Goal: Task Accomplishment & Management: Manage account settings

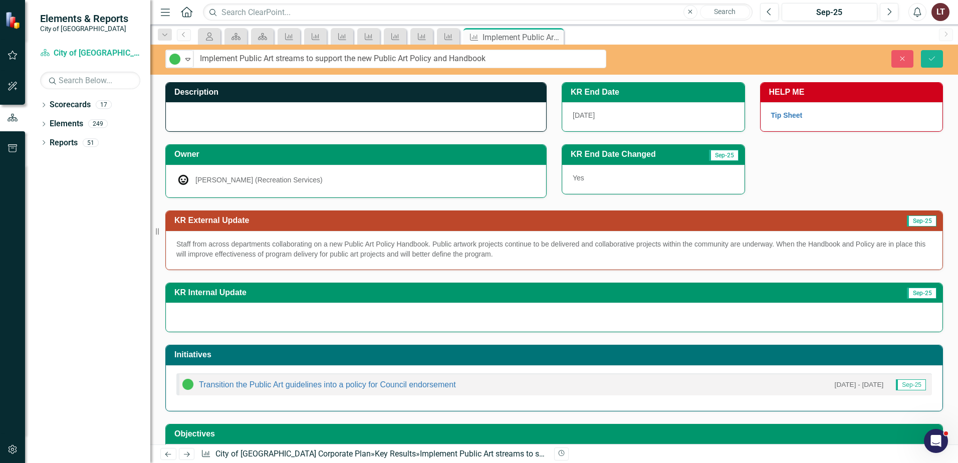
click at [838, 171] on div "KR End Date Changed Sep-25 Yes" at bounding box center [752, 163] width 396 height 63
click at [907, 57] on icon "Close" at bounding box center [902, 58] width 9 height 7
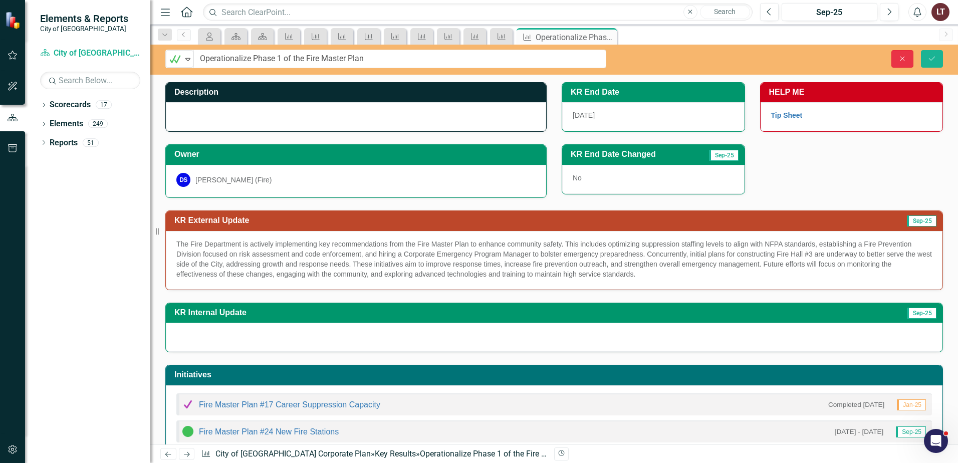
click at [899, 57] on icon "Close" at bounding box center [902, 58] width 9 height 7
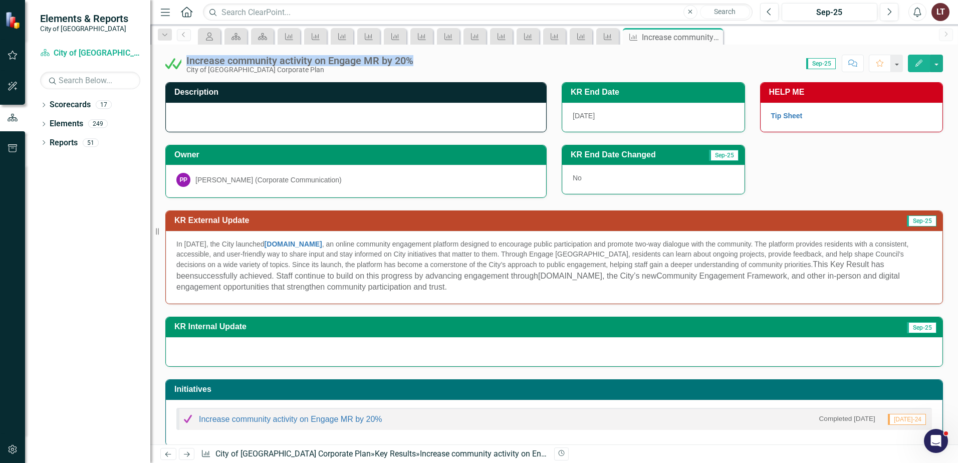
click at [259, 110] on div at bounding box center [356, 117] width 380 height 29
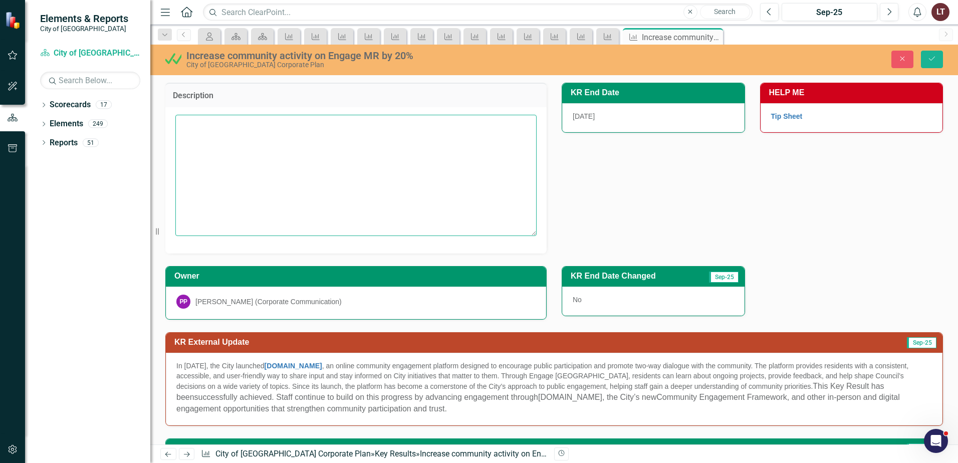
click at [268, 155] on textarea at bounding box center [355, 175] width 361 height 121
paste textarea "Engage.MapleRidge.ca is an online community engagement platform designed to all…"
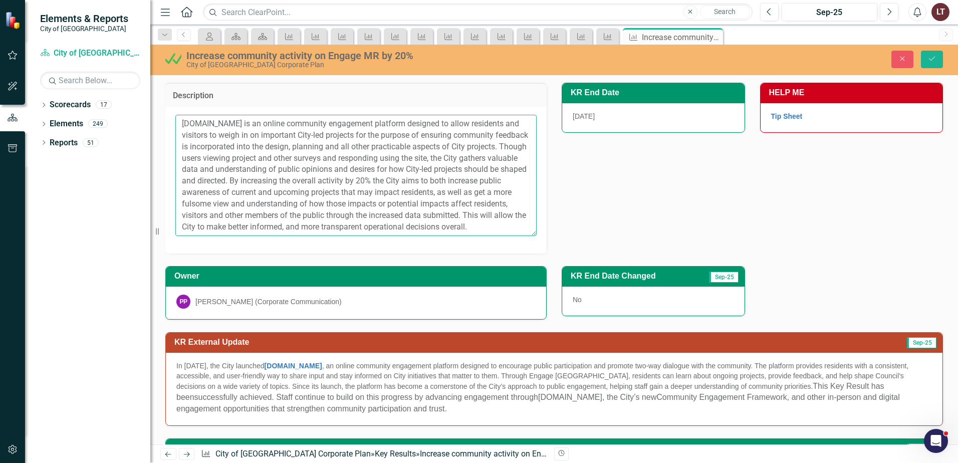
click at [261, 126] on textarea "Engage.MapleRidge.ca is an online community engagement platform designed to all…" at bounding box center [355, 175] width 361 height 121
type textarea "Engage.MapleRidge.ca is an online community engagement platform designed to all…"
click at [931, 62] on icon "Save" at bounding box center [932, 58] width 9 height 7
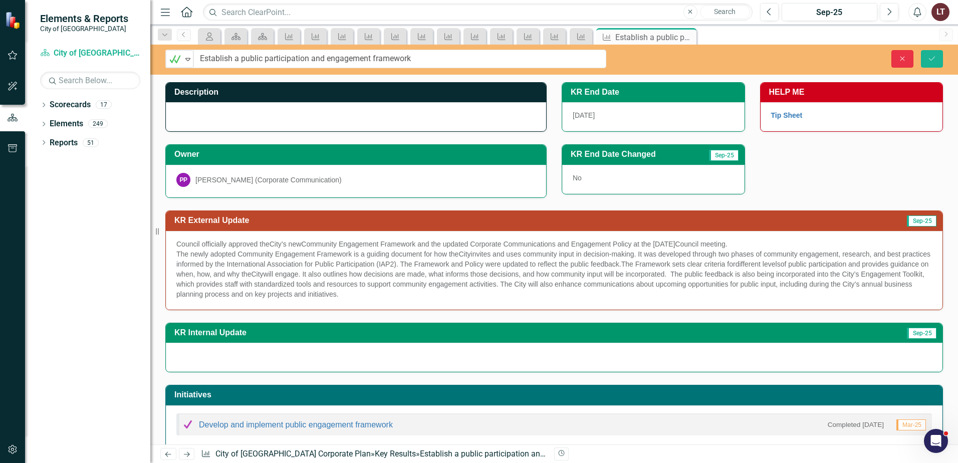
click at [901, 62] on button "Close" at bounding box center [903, 59] width 22 height 18
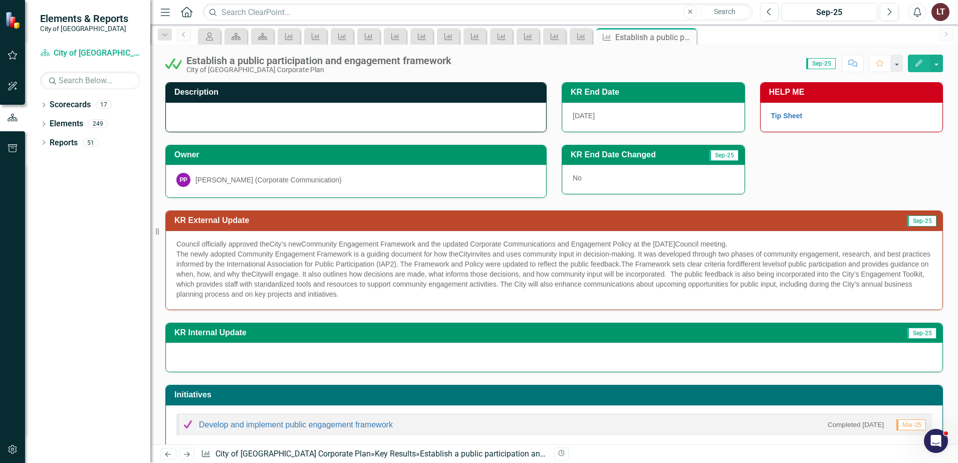
click at [306, 119] on div at bounding box center [356, 117] width 380 height 29
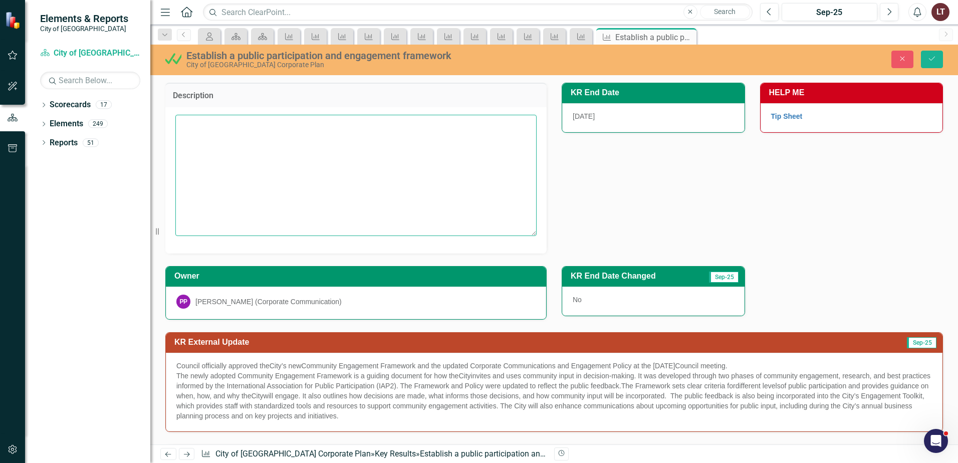
click at [282, 158] on textarea at bounding box center [355, 175] width 361 height 121
paste textarea "Through clear, easily accessed guidelines, the City aims to define and structur…"
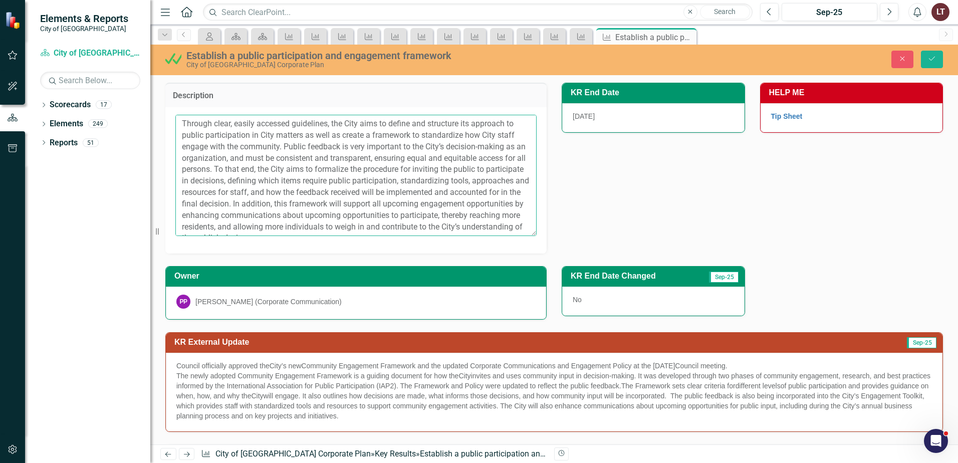
scroll to position [8, 0]
type textarea "Through clear, easily accessed guidelines, the City aims to define and structur…"
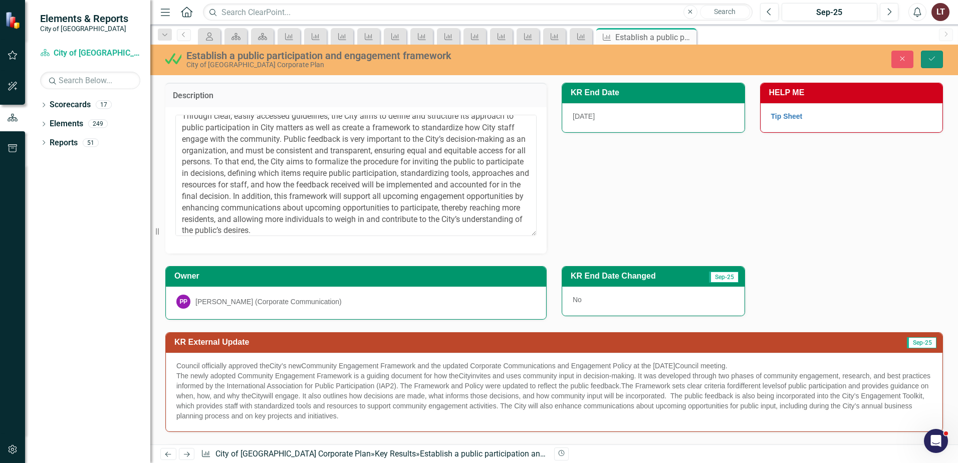
click at [933, 53] on button "Save" at bounding box center [932, 60] width 22 height 18
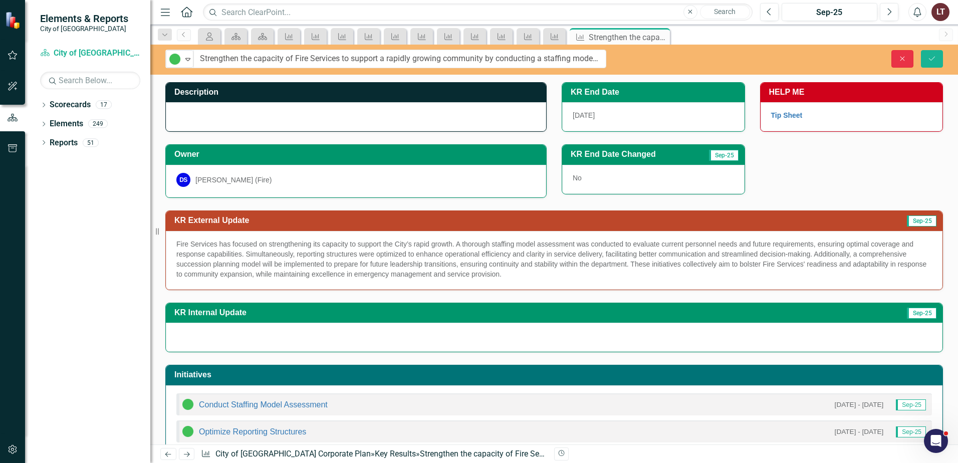
click at [903, 55] on icon "Close" at bounding box center [902, 58] width 9 height 7
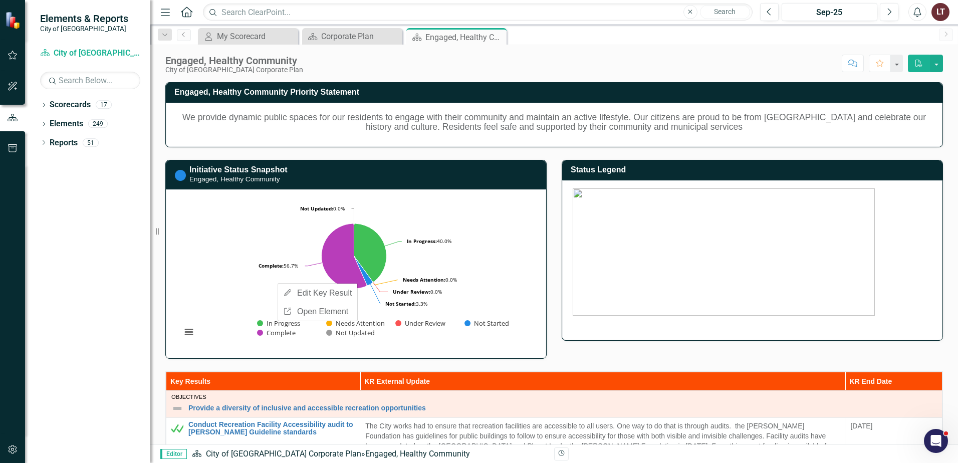
scroll to position [900, 0]
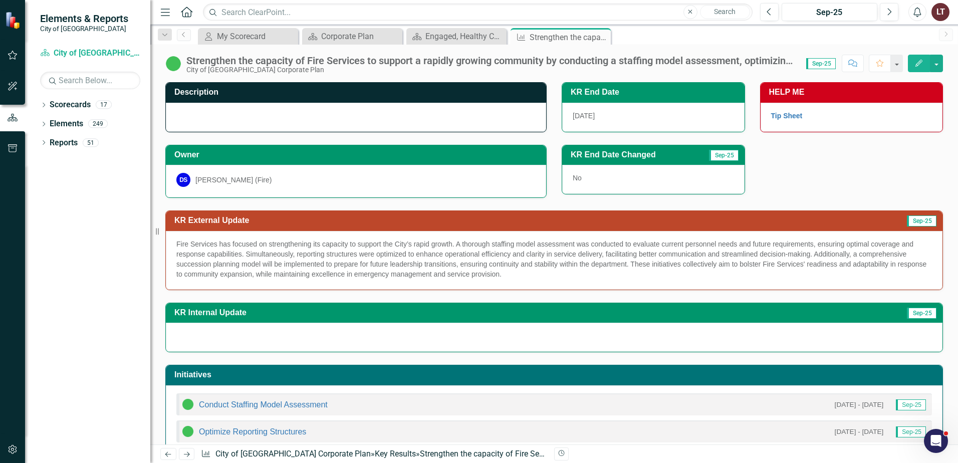
click at [222, 109] on div at bounding box center [356, 117] width 380 height 29
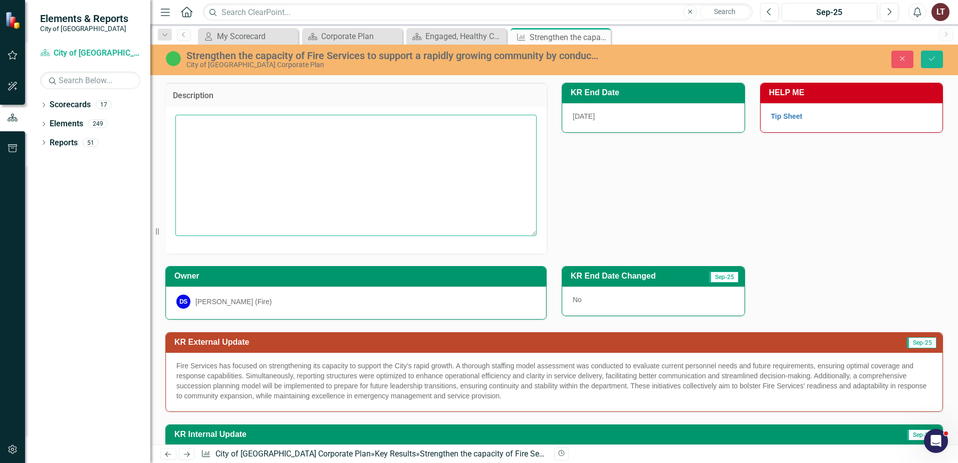
click at [256, 156] on textarea at bounding box center [355, 175] width 361 height 121
paste textarea "As the City of Maple Ridge grows, so too does its risk from fires and other eme…"
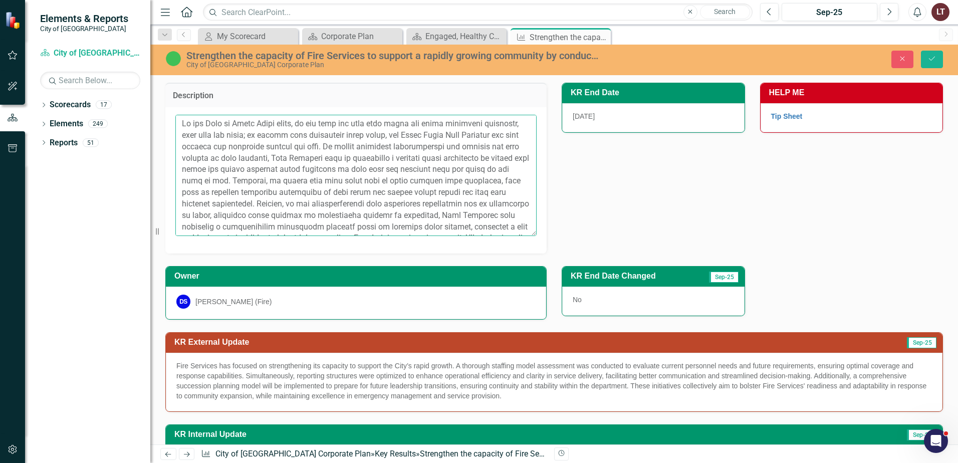
scroll to position [42, 0]
type textarea "As the City of Maple Ridge grows, so too does its risk from fires and other eme…"
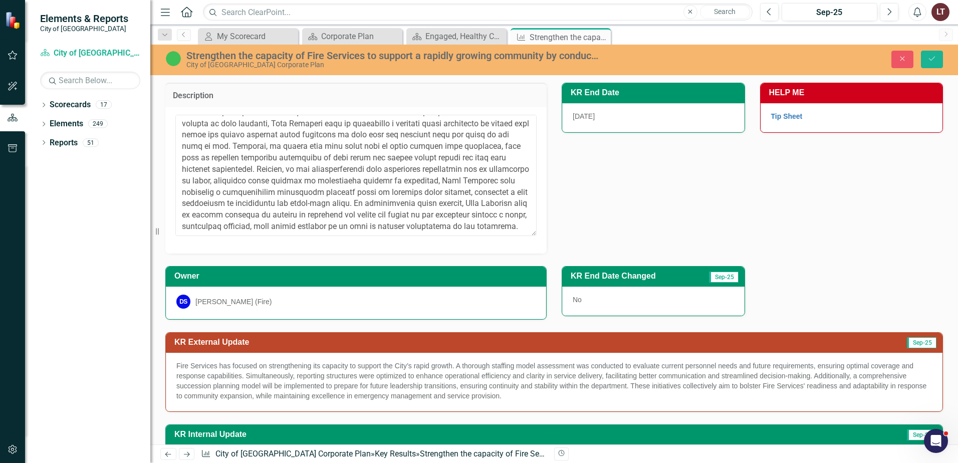
click at [603, 205] on div "Description KR End Date 12/31/25 HELP ME Tip Sheet" at bounding box center [554, 161] width 793 height 183
click at [929, 63] on button "Save" at bounding box center [932, 60] width 22 height 18
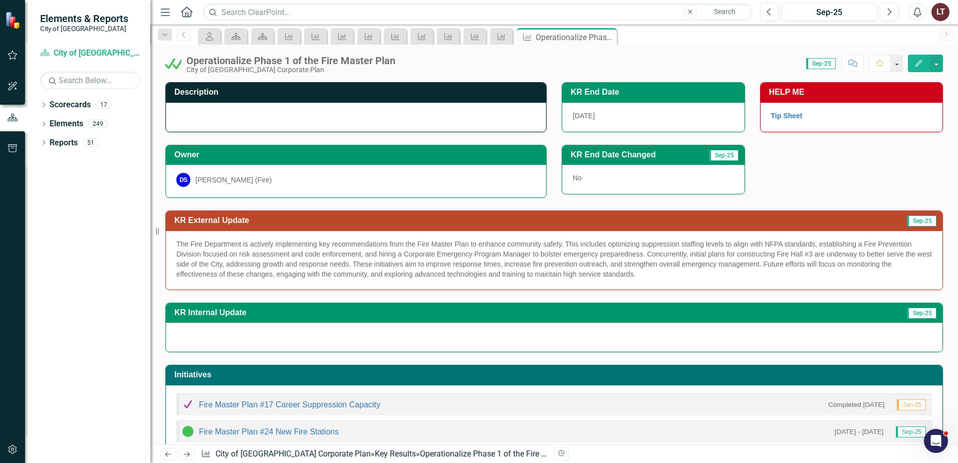
click at [284, 114] on div at bounding box center [356, 117] width 380 height 29
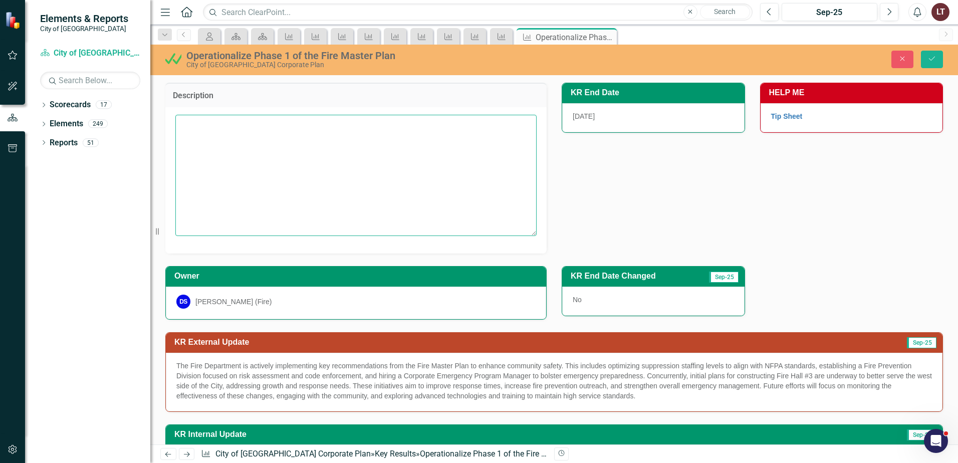
click at [282, 159] on textarea at bounding box center [355, 175] width 361 height 121
paste textarea "The City of Maple Ridge has created the Fire Master Plan to prepare our growing…"
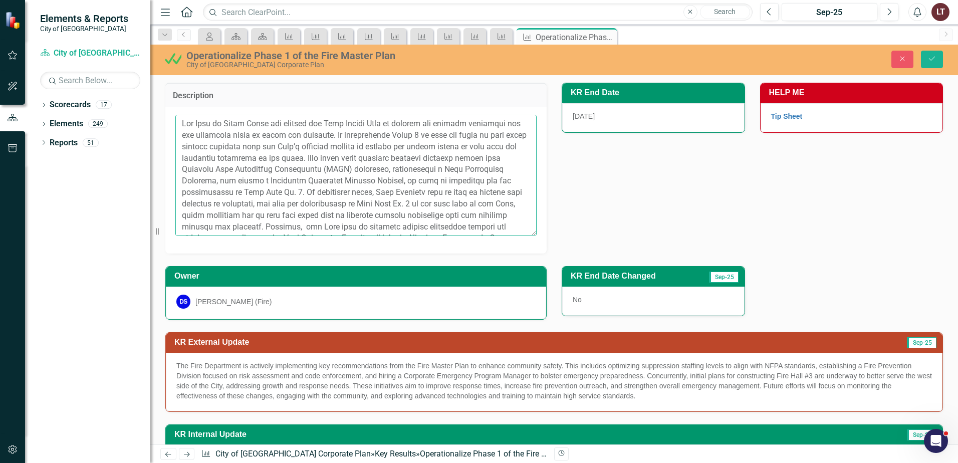
scroll to position [31, 0]
type textarea "The City of Maple Ridge has created the Fire Master Plan to prepare our growing…"
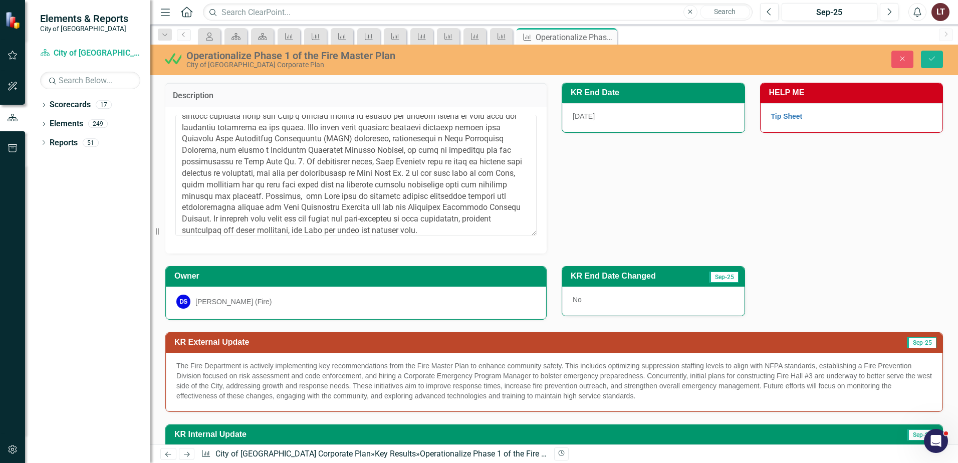
click at [571, 207] on div "Description KR End Date 12/31/25 HELP ME Tip Sheet" at bounding box center [554, 161] width 793 height 183
click at [938, 53] on button "Save" at bounding box center [932, 60] width 22 height 18
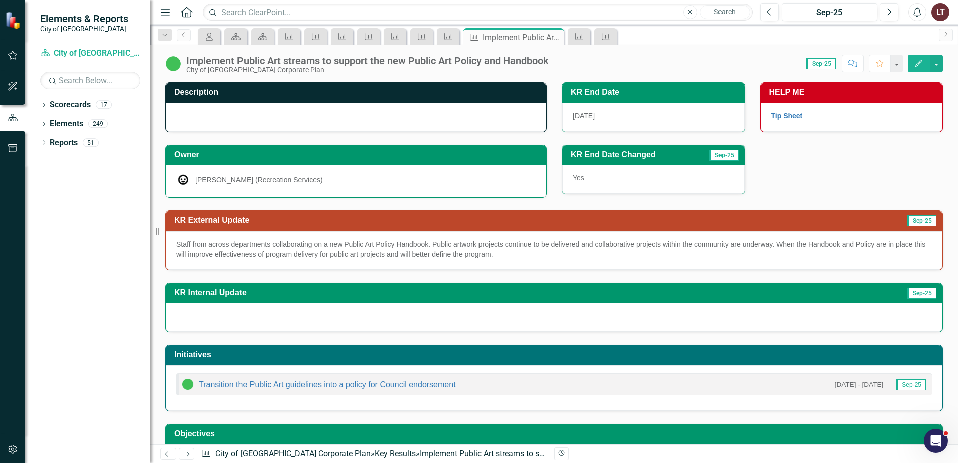
click at [268, 118] on div at bounding box center [356, 117] width 380 height 29
click at [267, 118] on div at bounding box center [356, 117] width 380 height 29
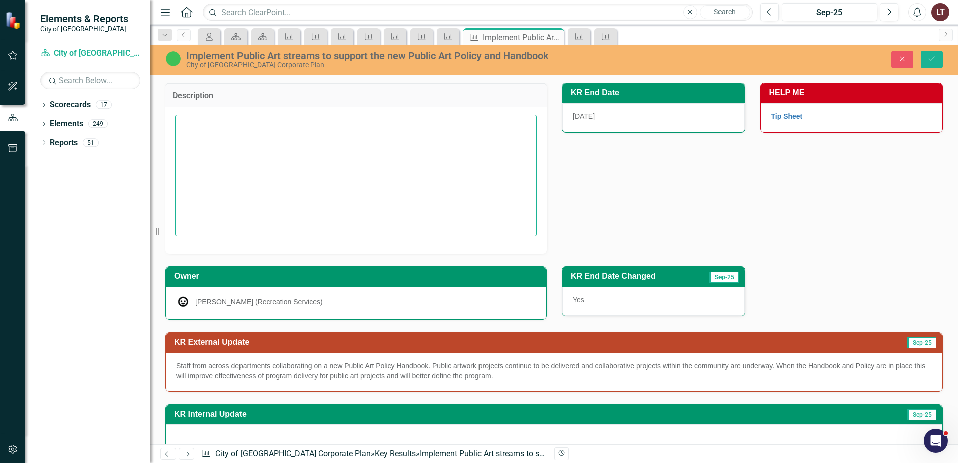
click at [268, 153] on textarea at bounding box center [355, 175] width 361 height 121
paste textarea "Public art is a vital part of the heartbeat of any City, showcasing local value…"
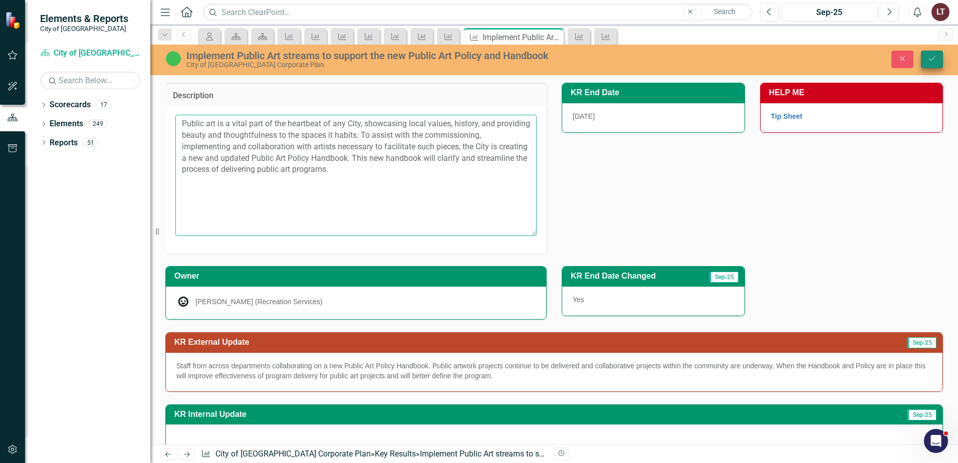
type textarea "Public art is a vital part of the heartbeat of any City, showcasing local value…"
click at [932, 53] on button "Save" at bounding box center [932, 60] width 22 height 18
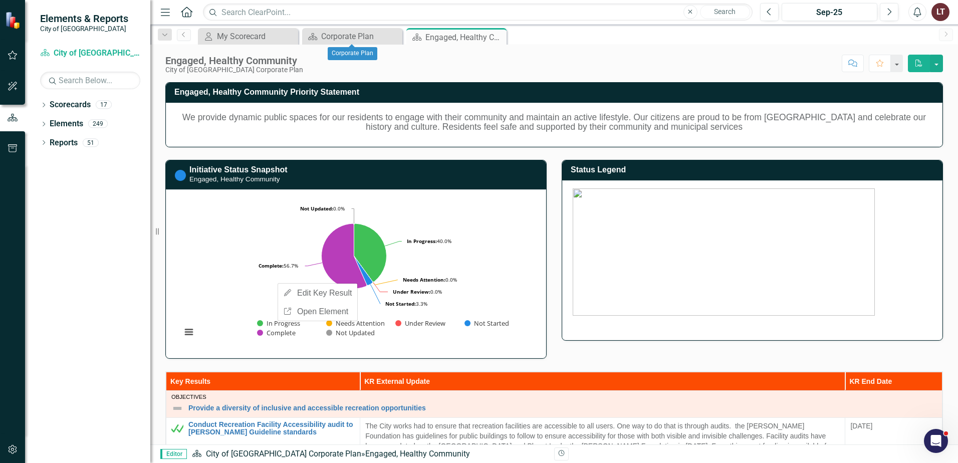
scroll to position [900, 0]
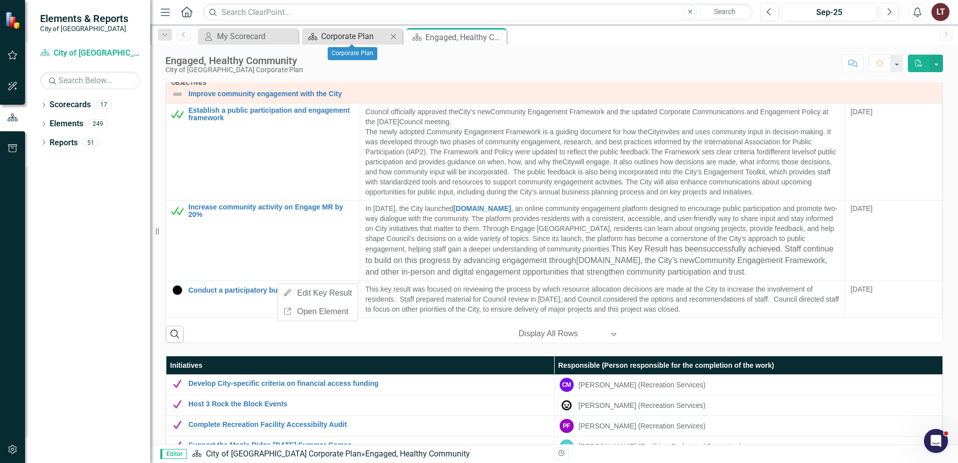
click at [339, 41] on div "Corporate Plan" at bounding box center [354, 36] width 66 height 13
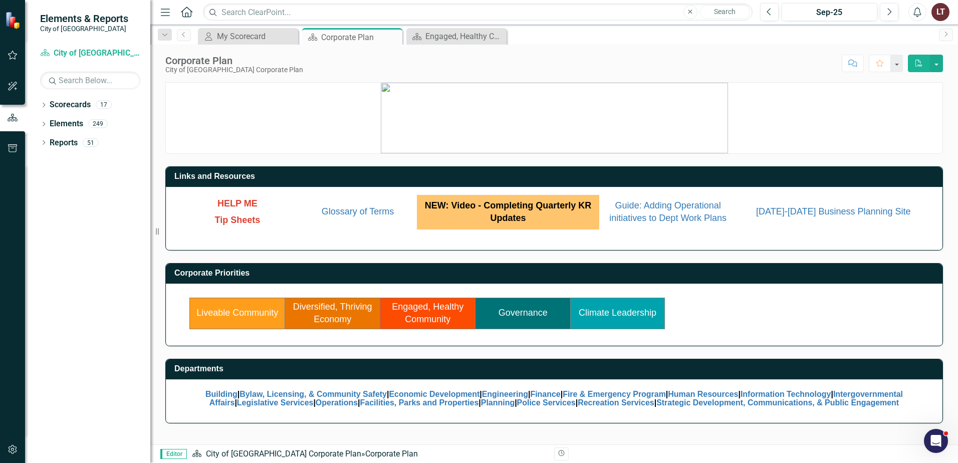
click at [525, 312] on link "Governance" at bounding box center [523, 313] width 49 height 10
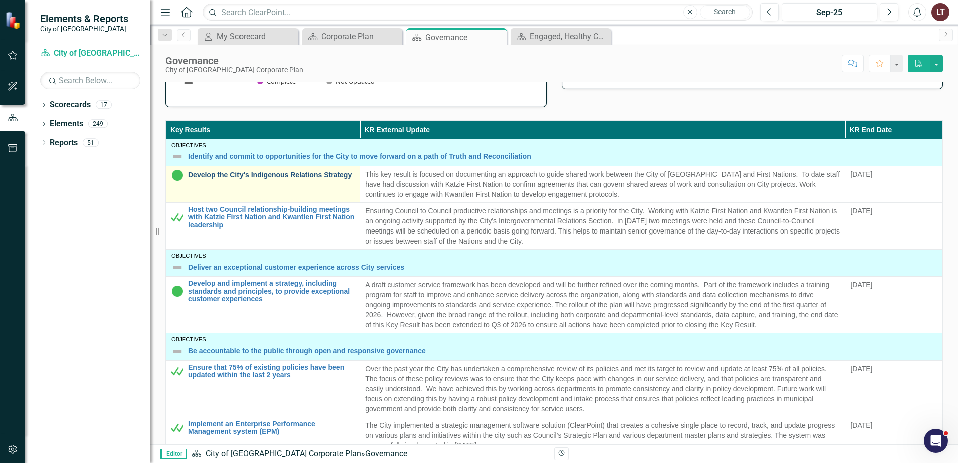
scroll to position [251, 0]
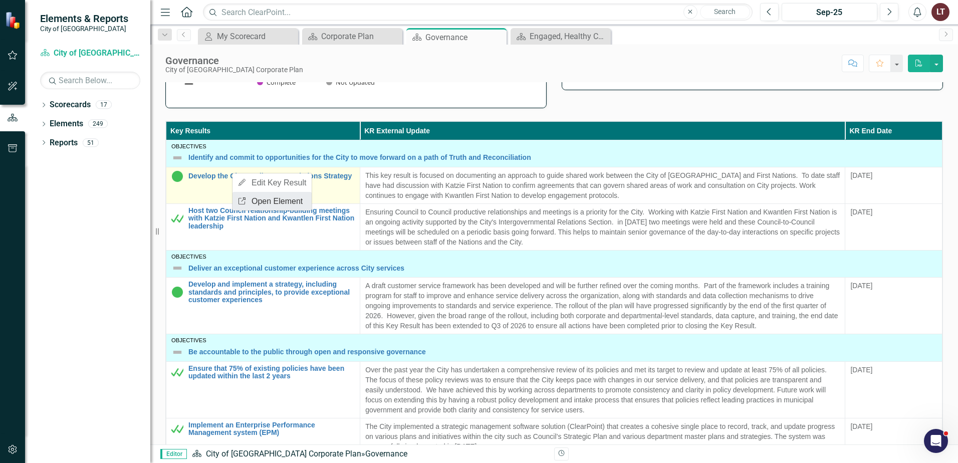
click at [268, 197] on link "Link Open Element" at bounding box center [272, 201] width 79 height 19
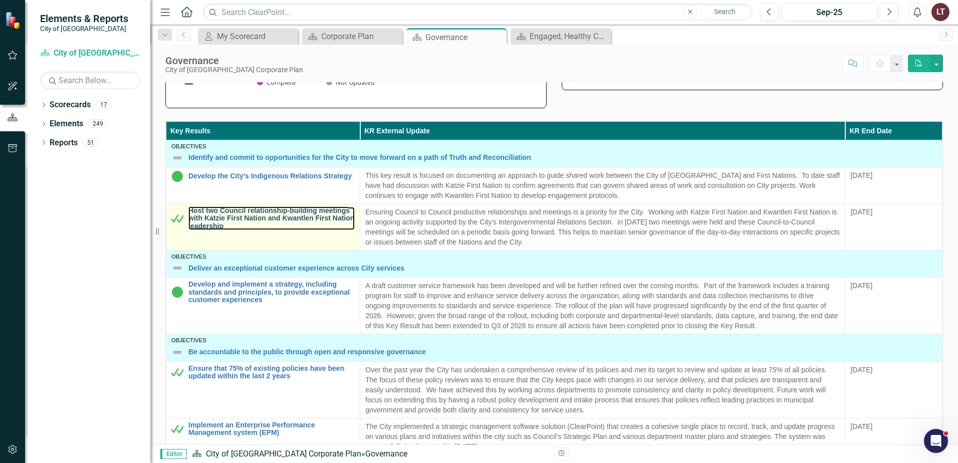
drag, startPoint x: 277, startPoint y: 213, endPoint x: 290, endPoint y: 221, distance: 15.5
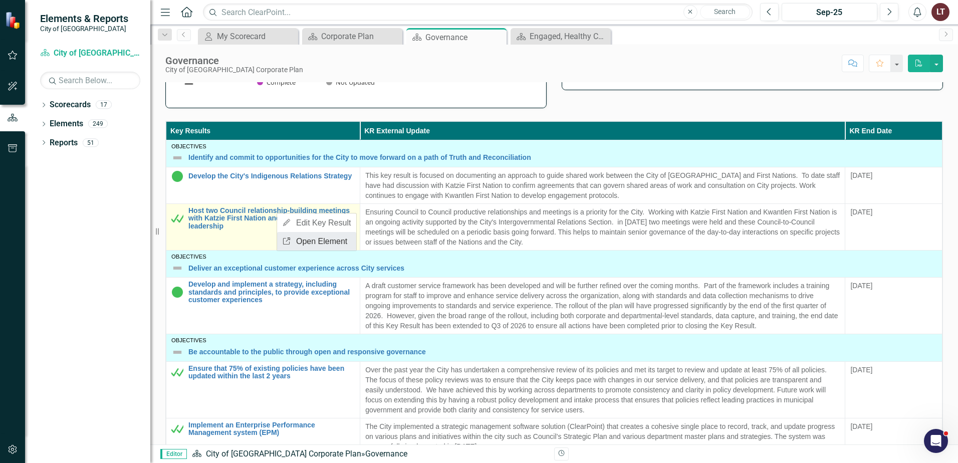
click at [299, 245] on link "Link Open Element" at bounding box center [316, 241] width 79 height 19
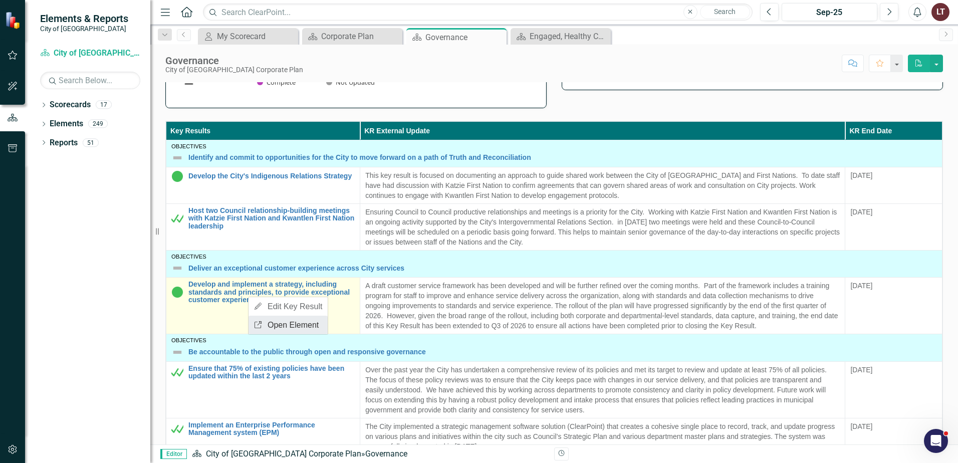
click at [274, 323] on link "Link Open Element" at bounding box center [288, 325] width 79 height 19
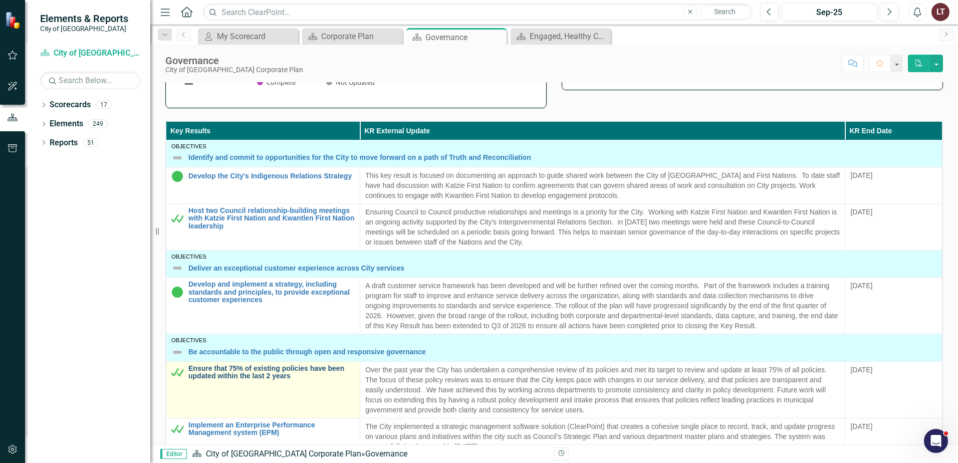
scroll to position [100, 0]
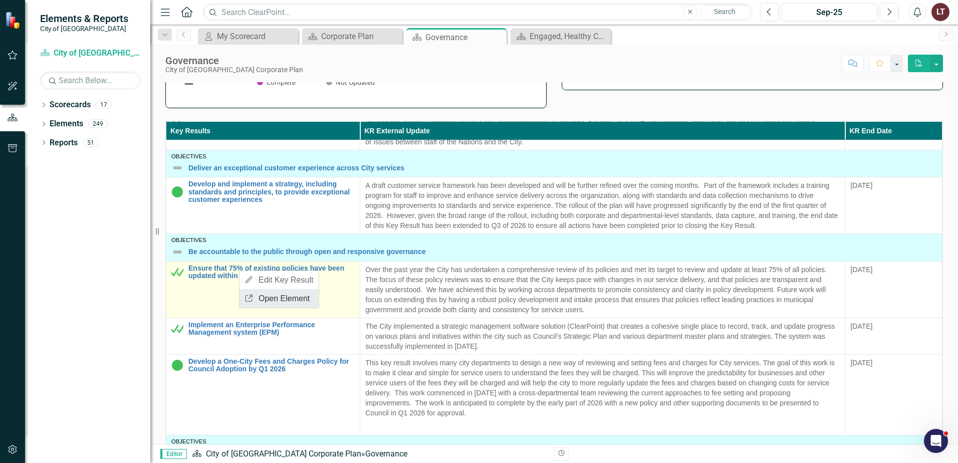
click at [278, 295] on link "Link Open Element" at bounding box center [279, 298] width 79 height 19
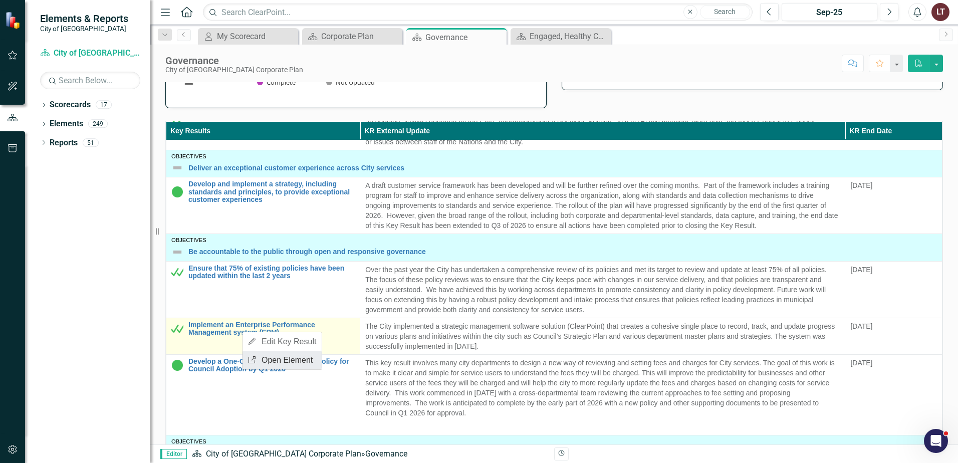
click at [263, 361] on link "Link Open Element" at bounding box center [282, 360] width 79 height 19
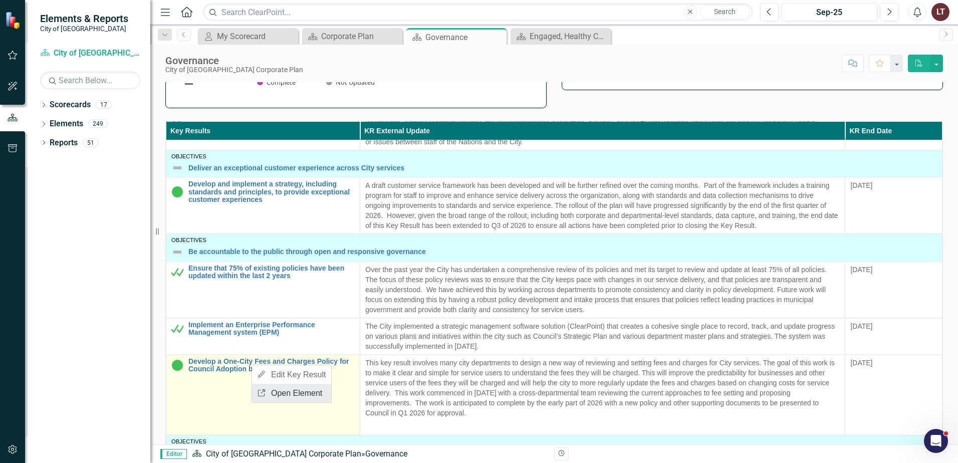
click at [272, 396] on link "Link Open Element" at bounding box center [291, 393] width 79 height 19
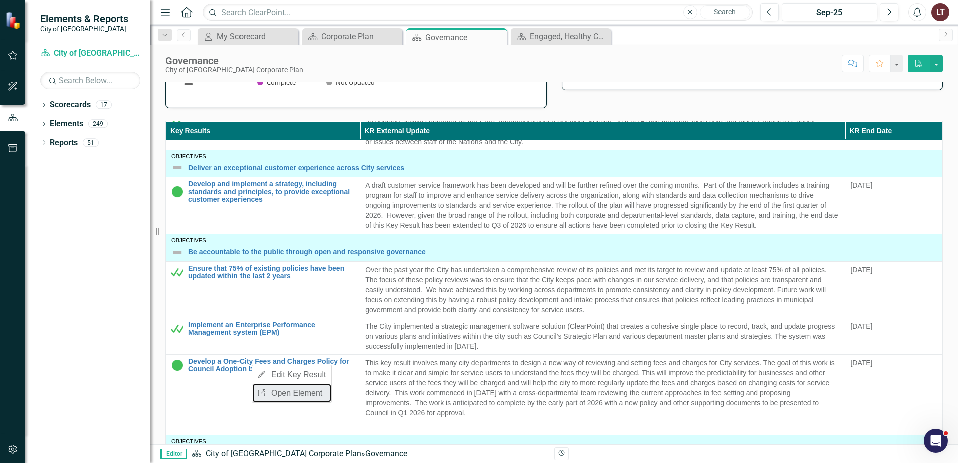
scroll to position [351, 0]
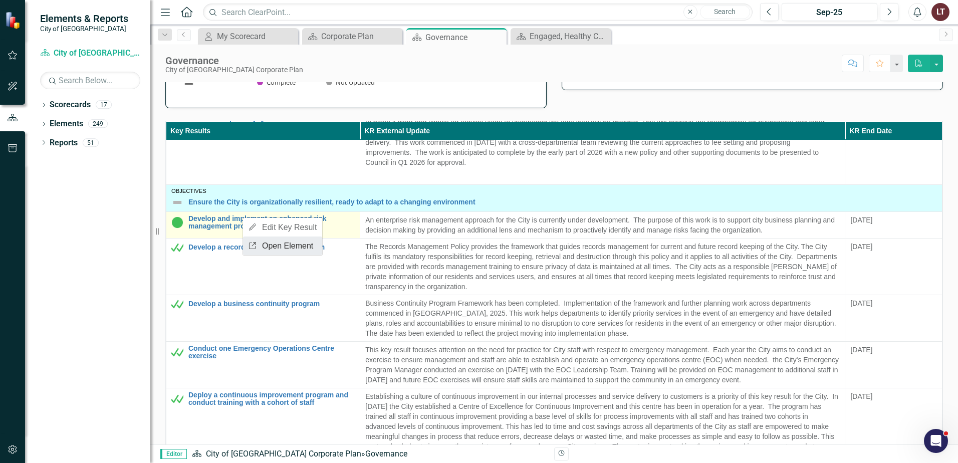
click at [276, 246] on link "Link Open Element" at bounding box center [282, 246] width 79 height 19
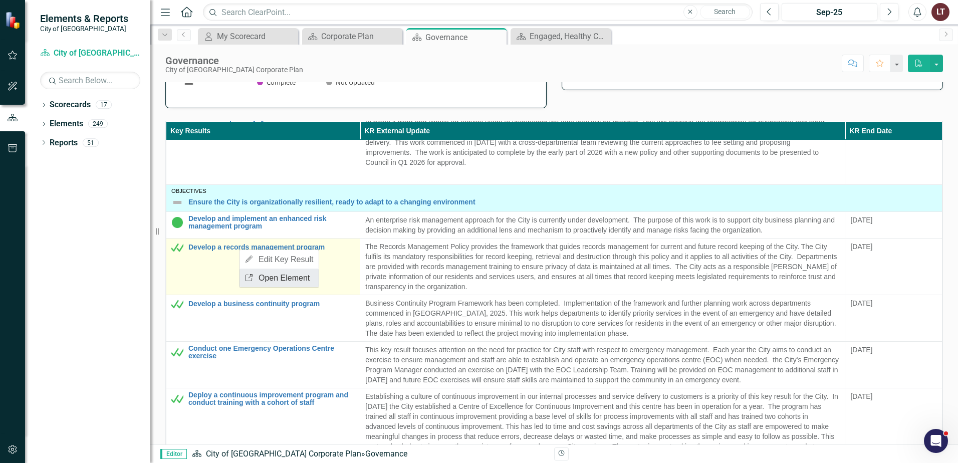
click at [270, 280] on link "Link Open Element" at bounding box center [279, 278] width 79 height 19
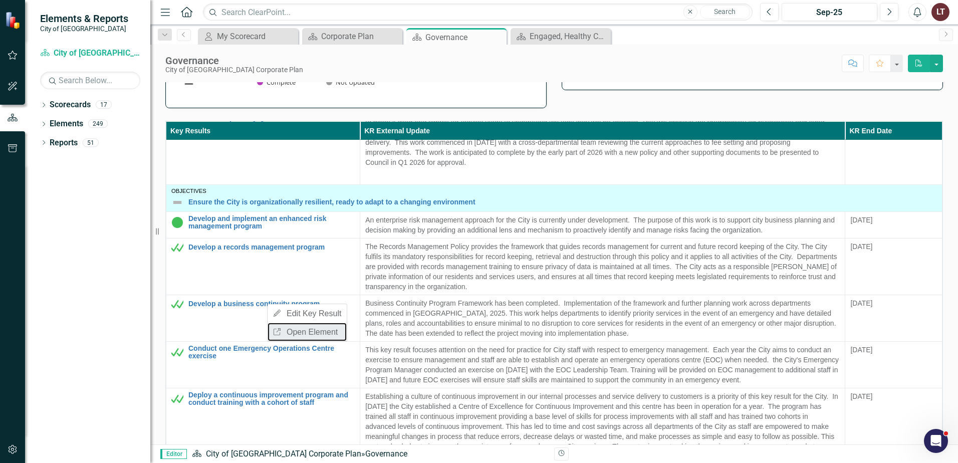
drag, startPoint x: 303, startPoint y: 330, endPoint x: 372, endPoint y: 14, distance: 324.1
click at [303, 330] on link "Link Open Element" at bounding box center [307, 332] width 79 height 19
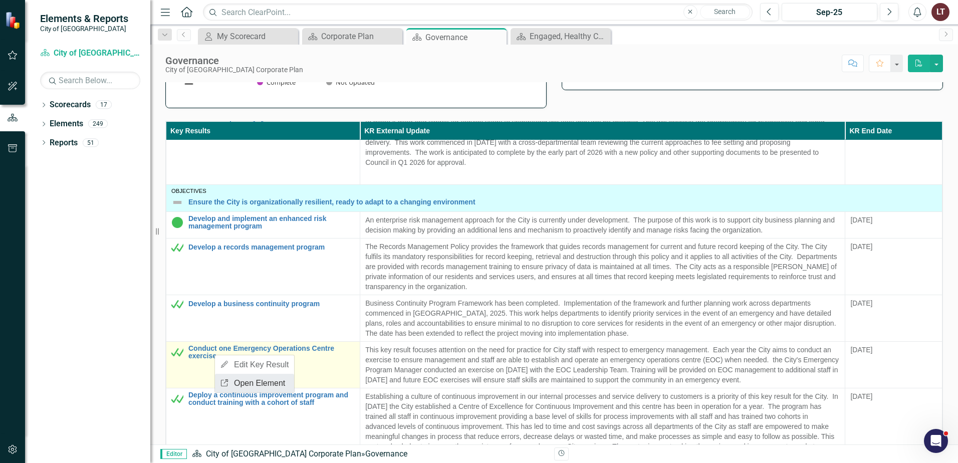
click at [252, 381] on link "Link Open Element" at bounding box center [254, 383] width 79 height 19
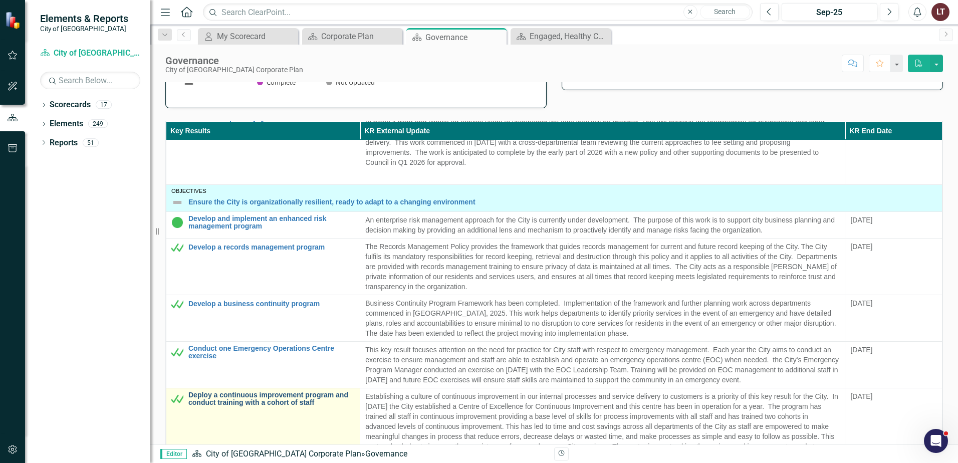
scroll to position [501, 0]
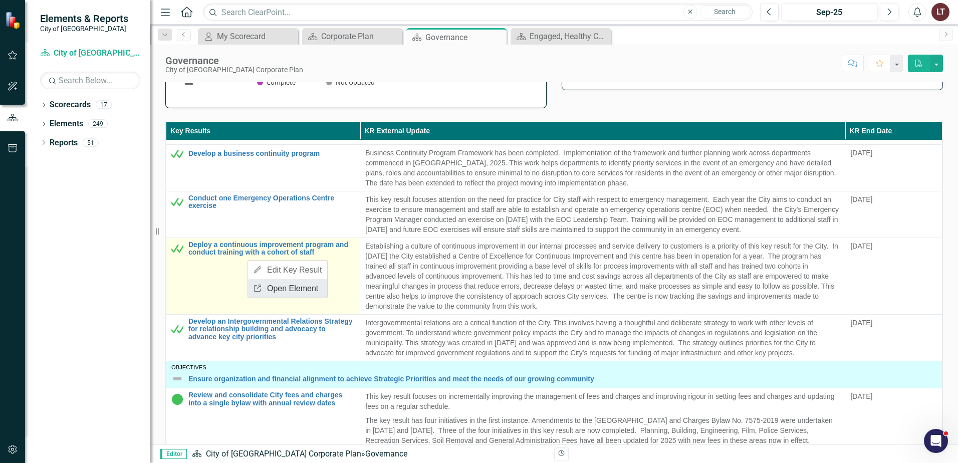
click at [292, 291] on link "Link Open Element" at bounding box center [287, 288] width 79 height 19
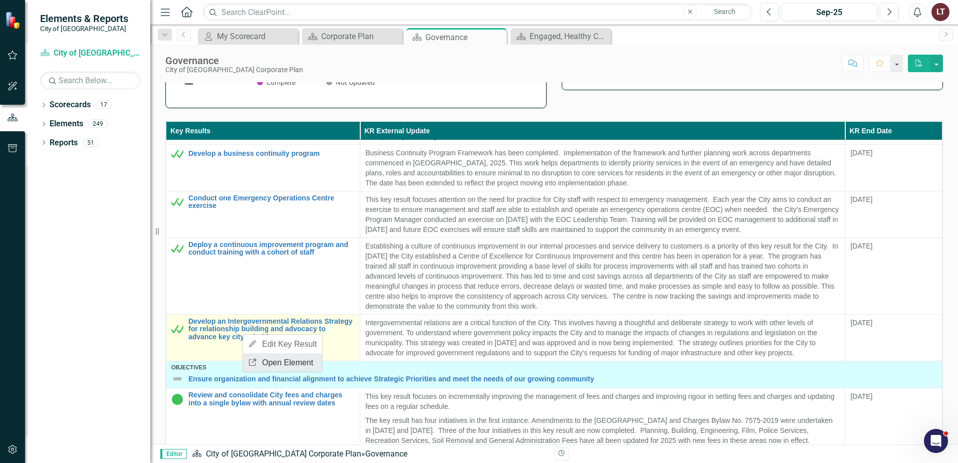
click at [288, 365] on link "Link Open Element" at bounding box center [282, 362] width 79 height 19
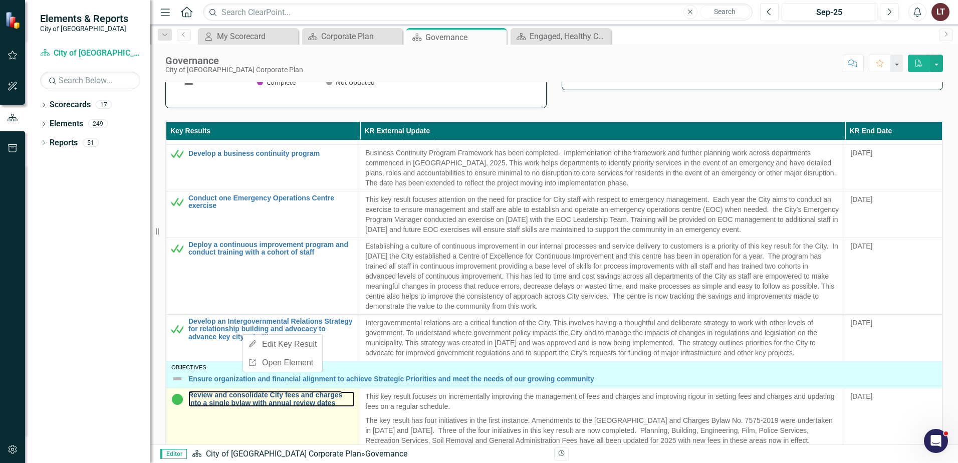
scroll to position [651, 0]
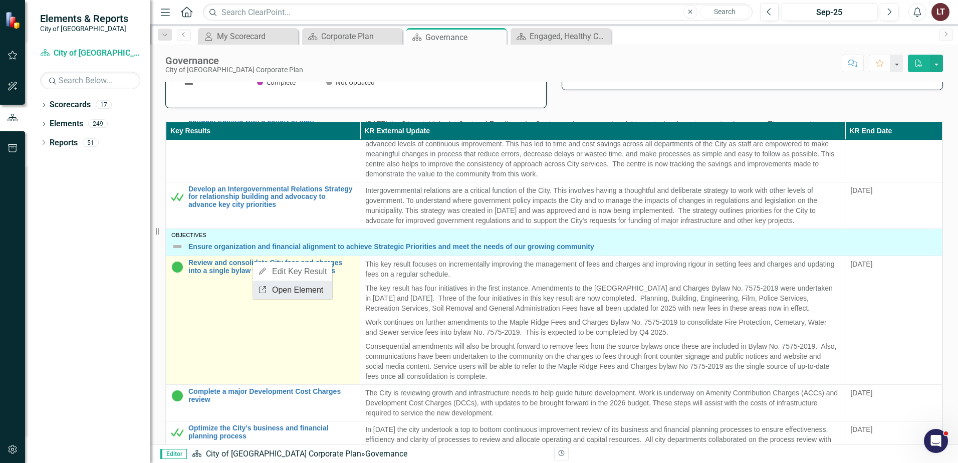
click at [286, 292] on link "Link Open Element" at bounding box center [292, 290] width 79 height 19
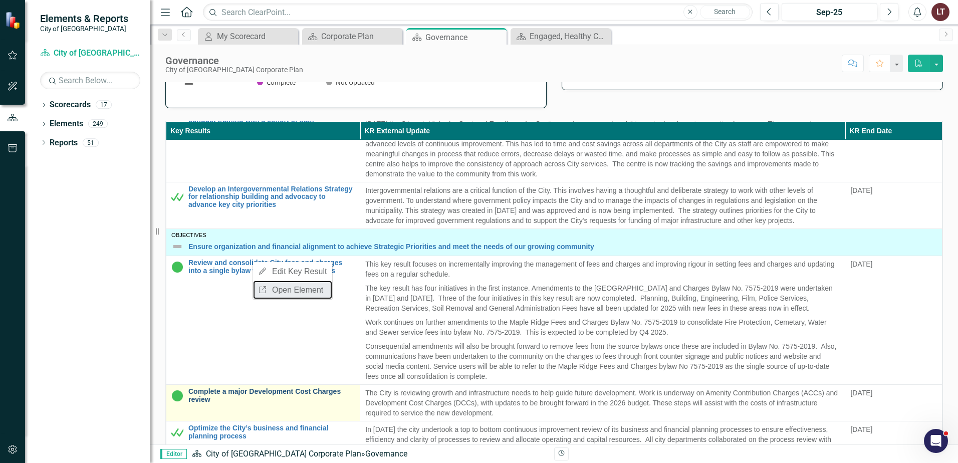
scroll to position [401, 0]
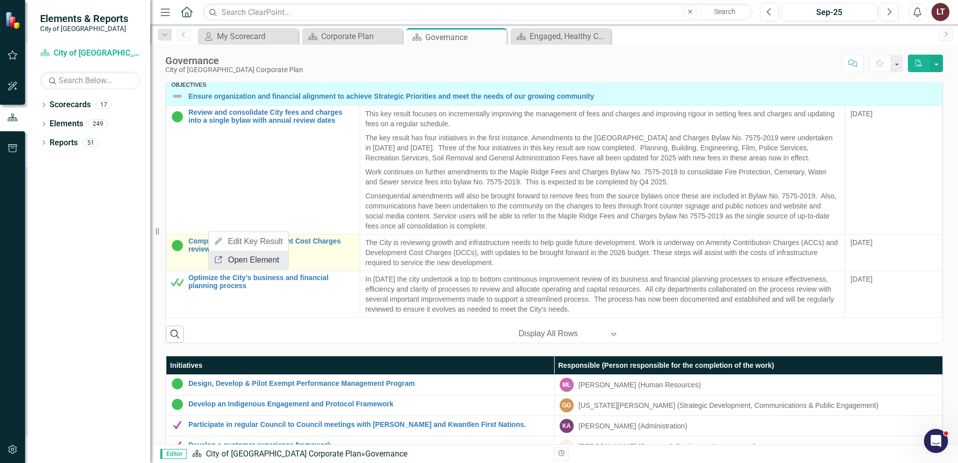
click at [238, 264] on link "Link Open Element" at bounding box center [248, 260] width 79 height 19
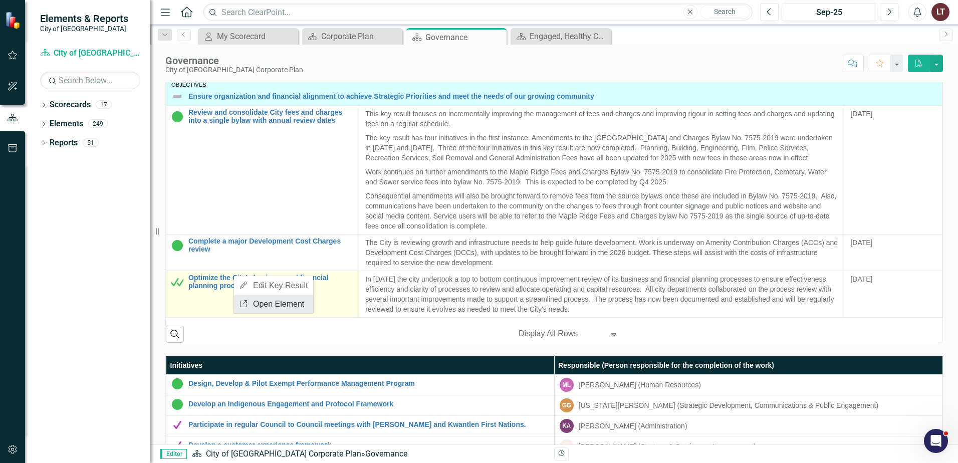
click at [272, 306] on link "Link Open Element" at bounding box center [273, 304] width 79 height 19
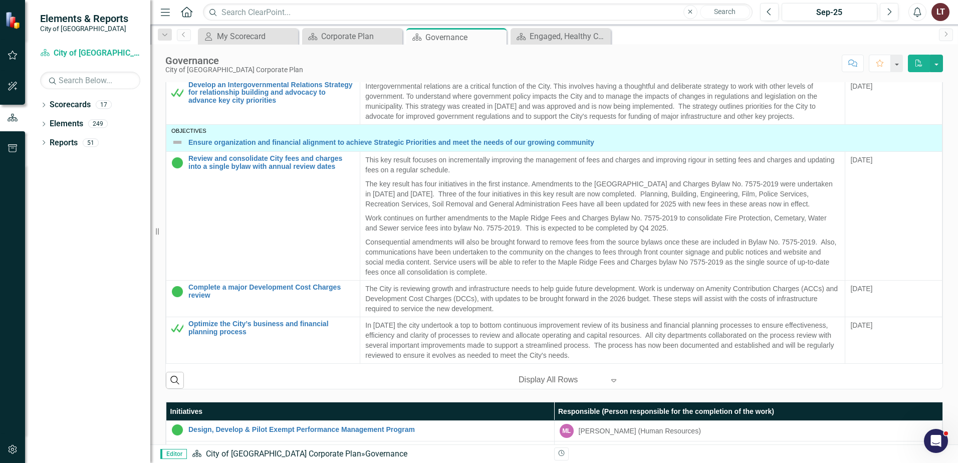
scroll to position [351, 0]
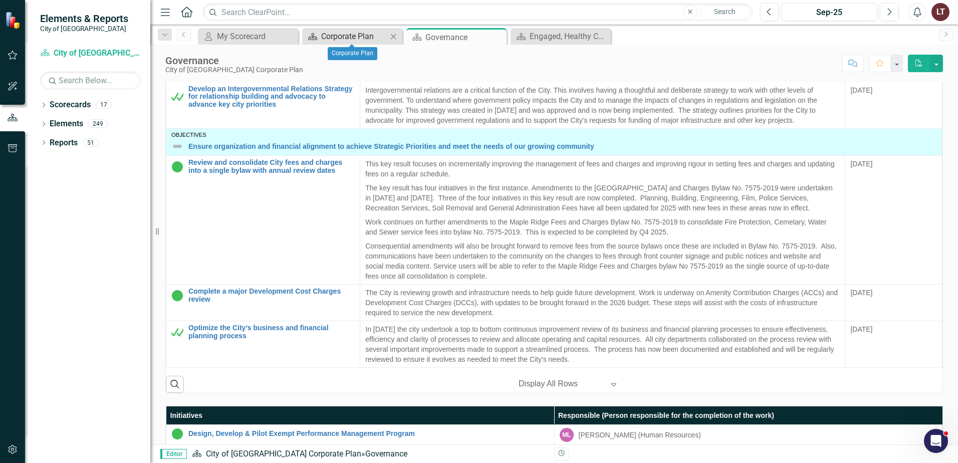
click at [353, 36] on div "Corporate Plan" at bounding box center [354, 36] width 66 height 13
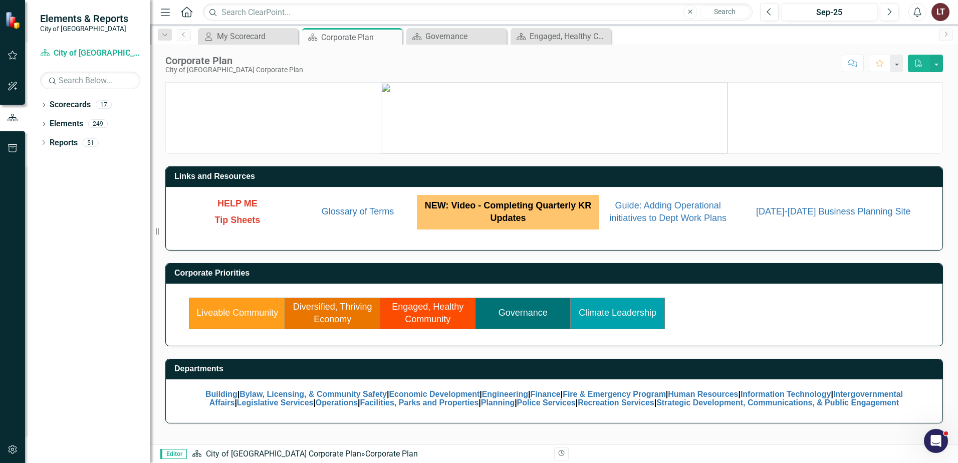
click at [603, 314] on link "Climate Leadership" at bounding box center [618, 313] width 78 height 10
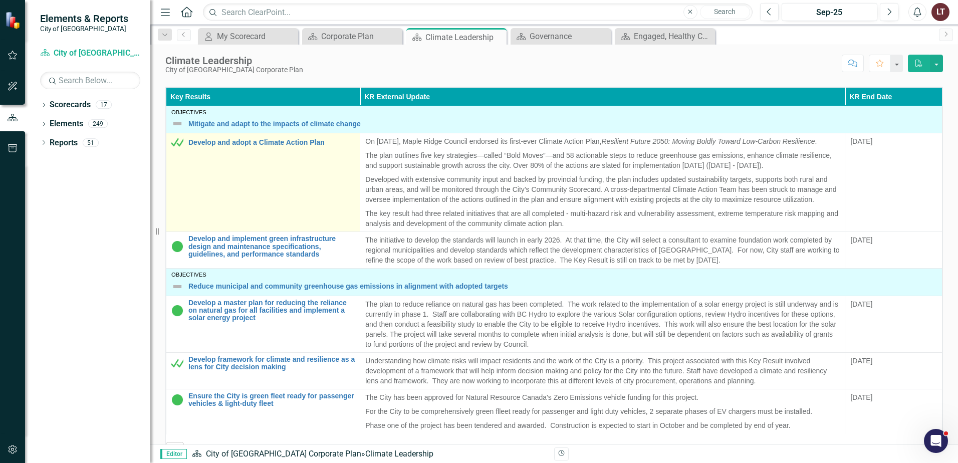
scroll to position [301, 0]
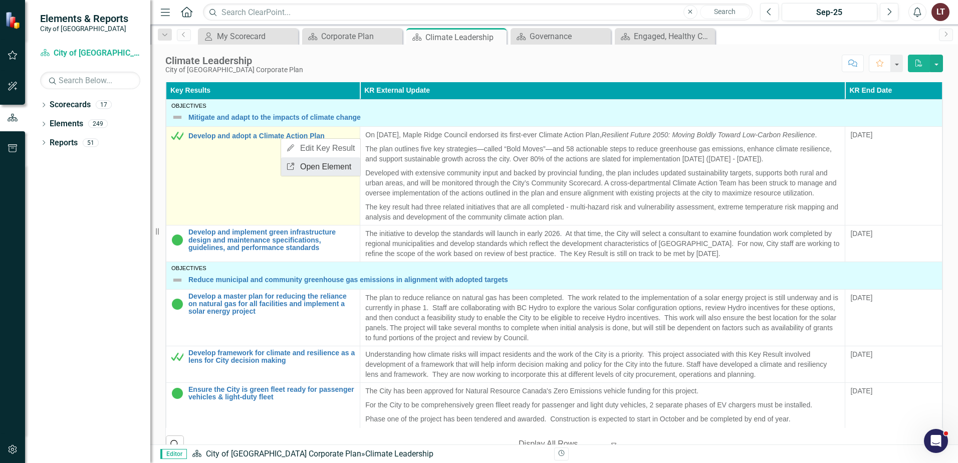
click at [312, 164] on link "Link Open Element" at bounding box center [320, 166] width 79 height 19
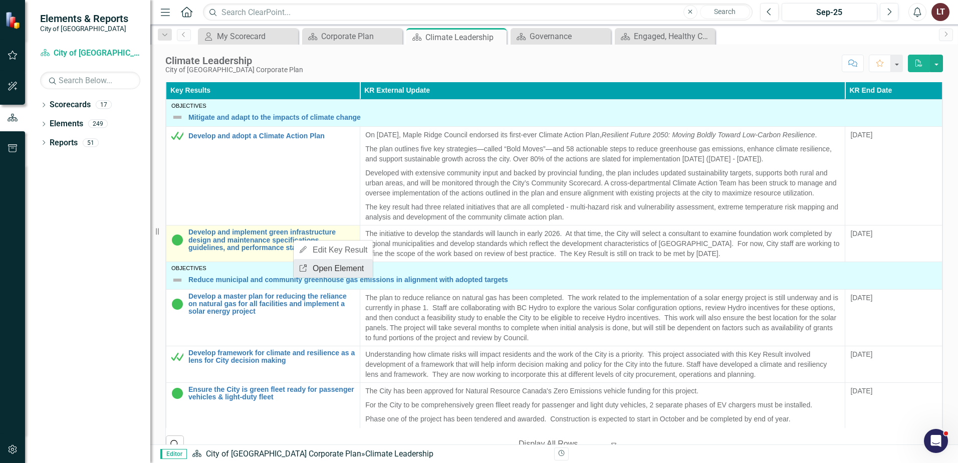
click at [321, 273] on link "Link Open Element" at bounding box center [333, 268] width 79 height 19
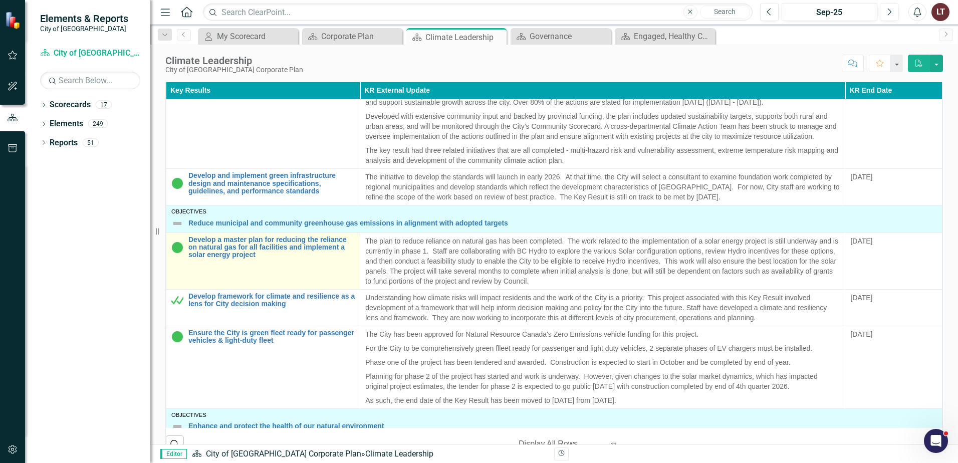
scroll to position [100, 0]
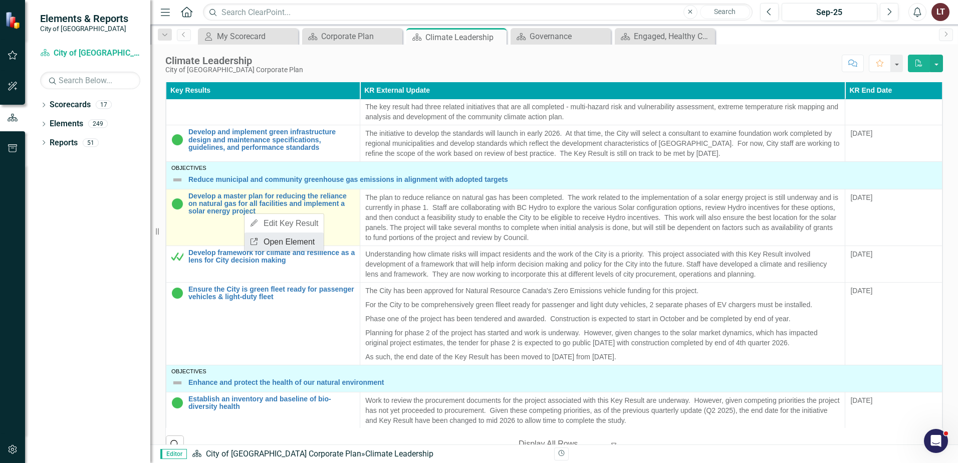
click at [283, 243] on link "Link Open Element" at bounding box center [284, 242] width 79 height 19
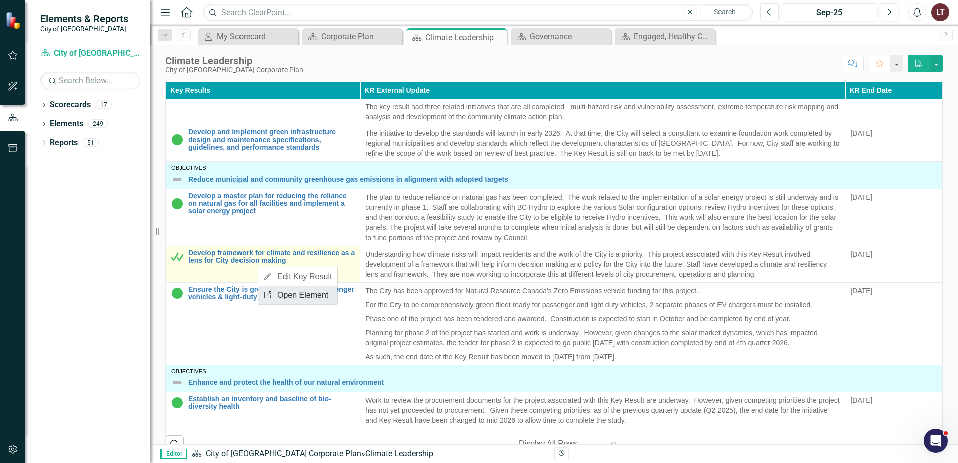
click at [302, 296] on link "Link Open Element" at bounding box center [297, 295] width 79 height 19
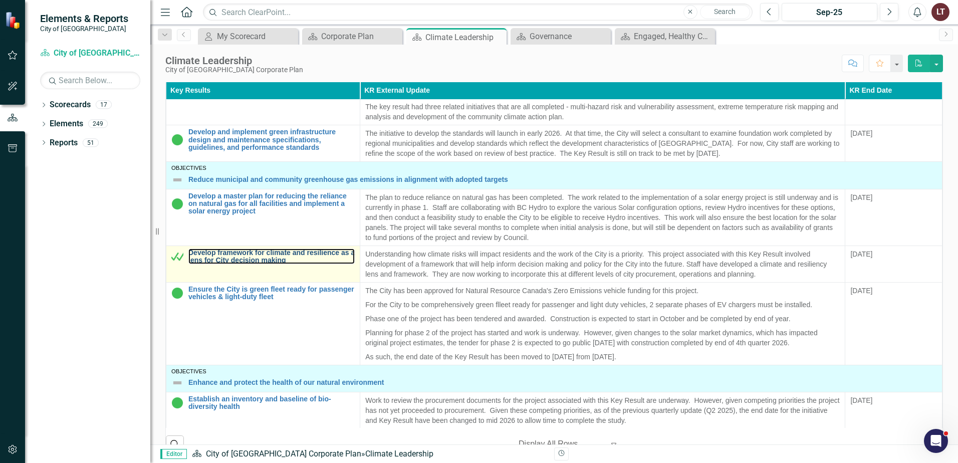
drag, startPoint x: 262, startPoint y: 269, endPoint x: 272, endPoint y: 277, distance: 12.8
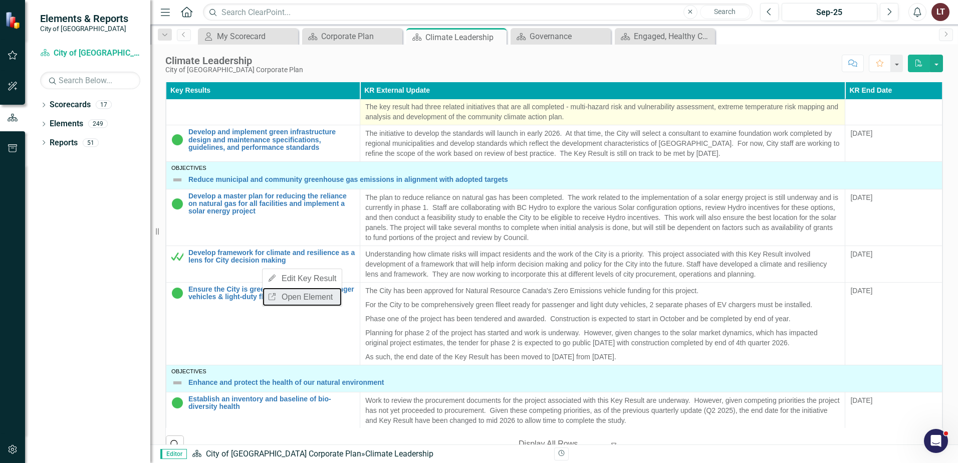
click at [290, 298] on link "Link Open Element" at bounding box center [302, 297] width 79 height 19
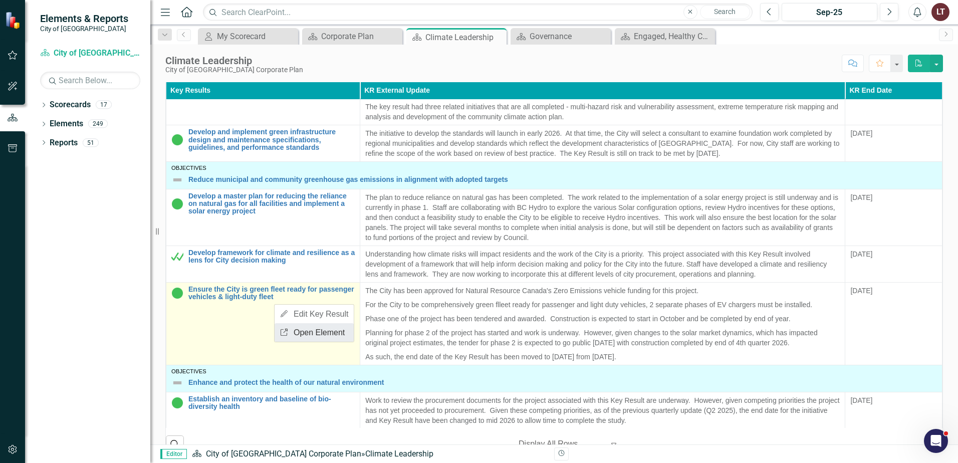
click at [305, 329] on link "Link Open Element" at bounding box center [314, 332] width 79 height 19
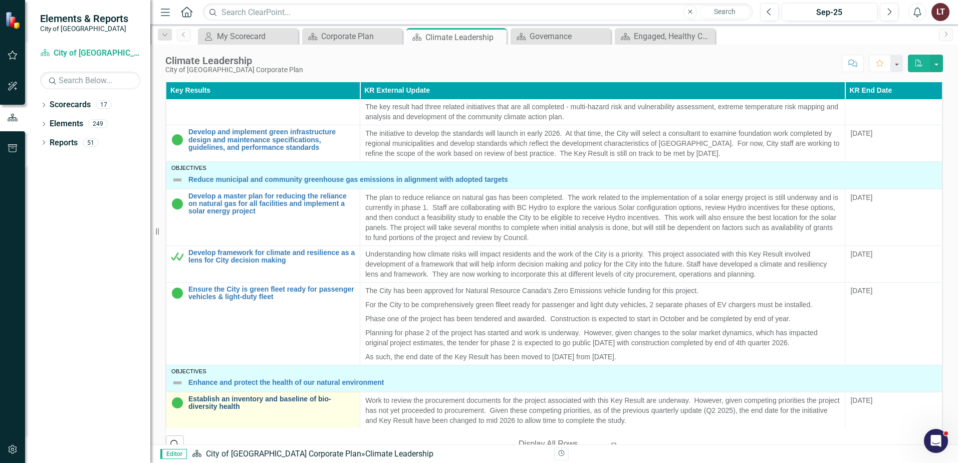
scroll to position [251, 0]
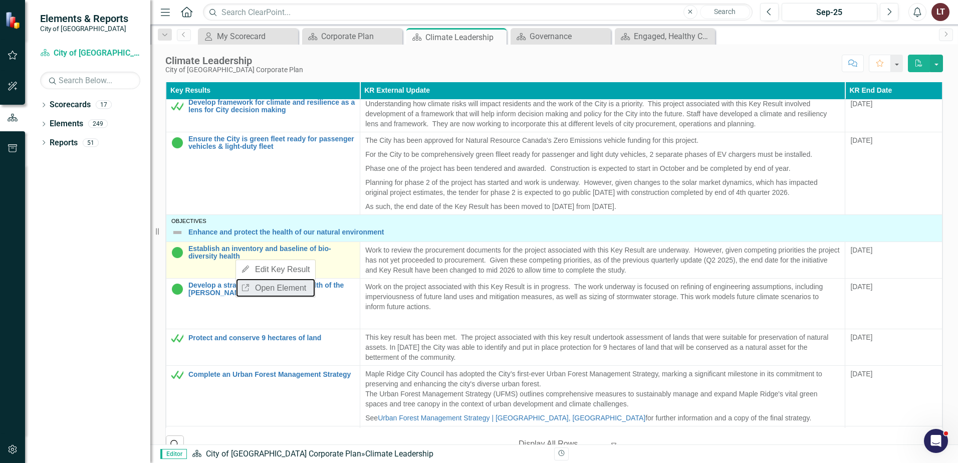
click at [277, 285] on link "Link Open Element" at bounding box center [275, 288] width 79 height 19
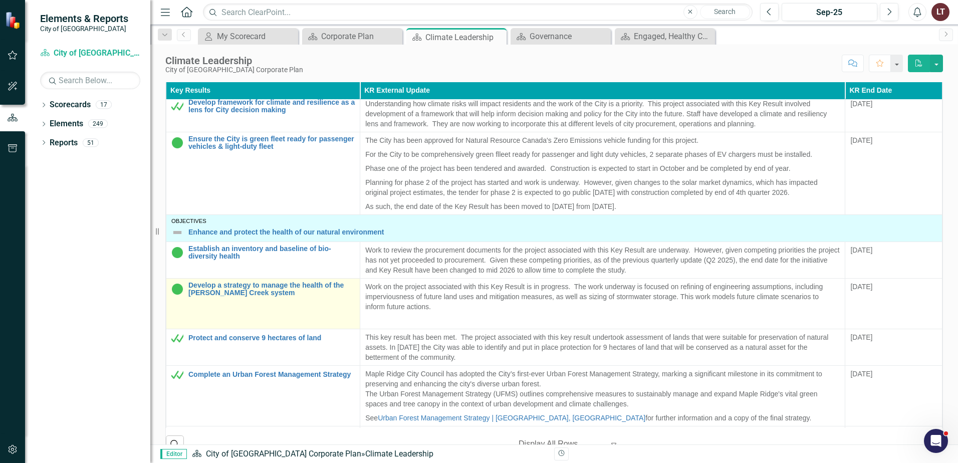
click at [0, 0] on link "Link Open Element" at bounding box center [0, 0] width 0 height 0
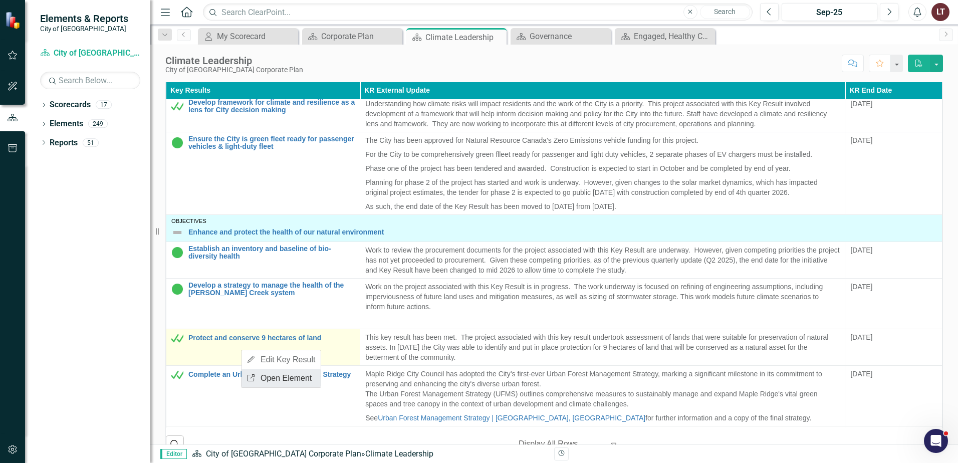
click at [281, 380] on link "Link Open Element" at bounding box center [281, 378] width 79 height 19
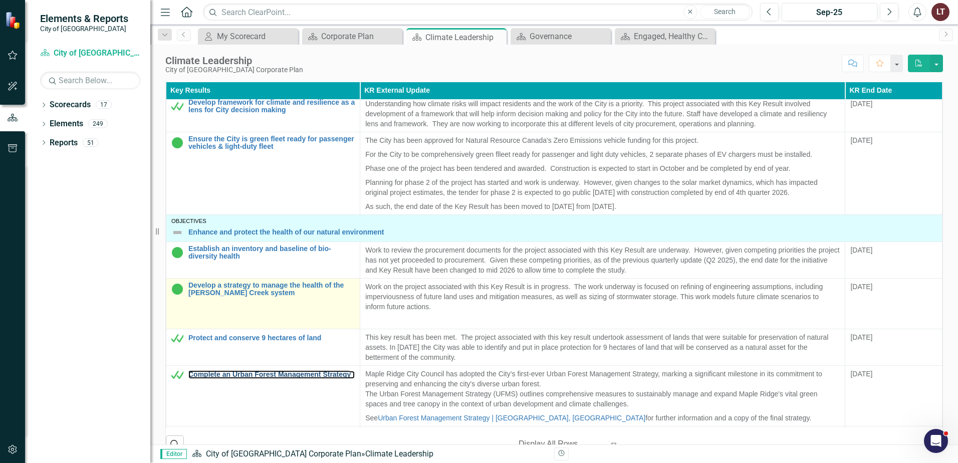
drag, startPoint x: 239, startPoint y: 387, endPoint x: 315, endPoint y: 312, distance: 107.0
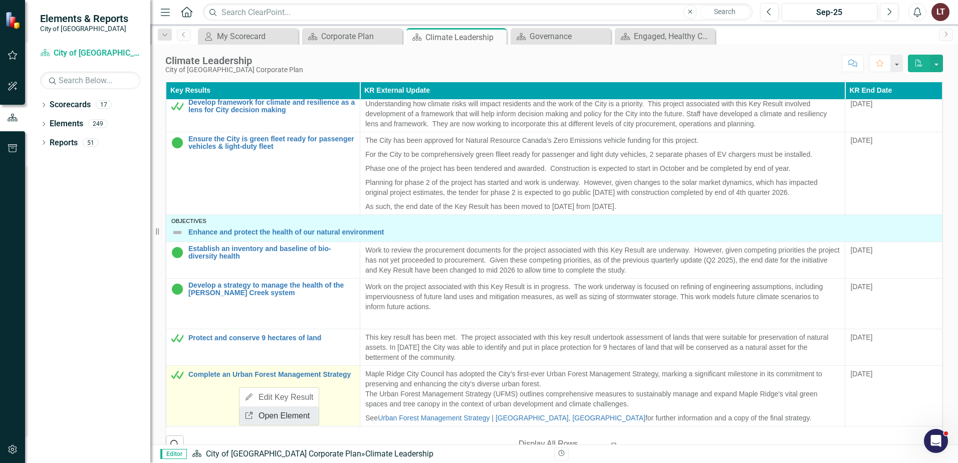
click at [273, 416] on link "Link Open Element" at bounding box center [279, 415] width 79 height 19
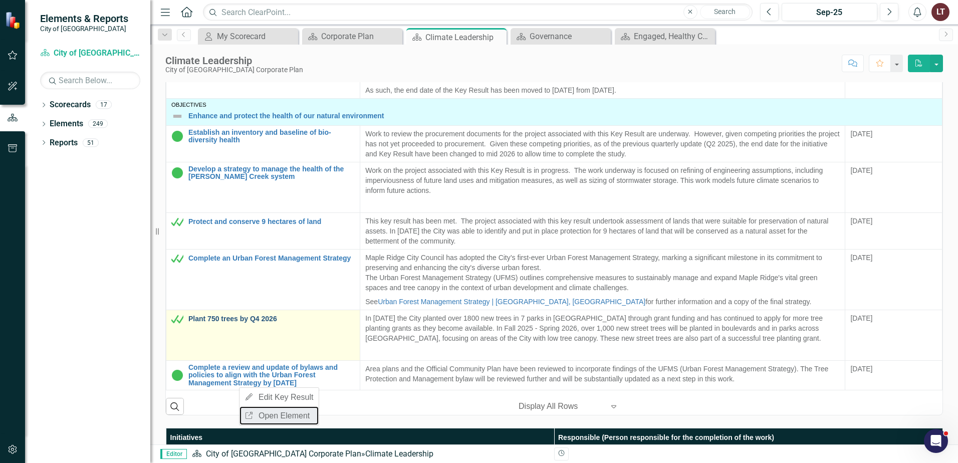
scroll to position [401, 0]
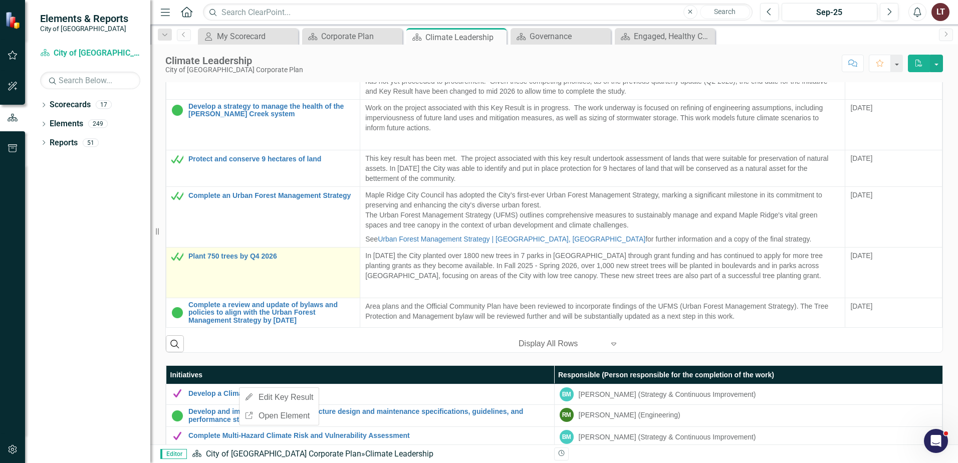
click at [0, 0] on link "Link Open Element" at bounding box center [0, 0] width 0 height 0
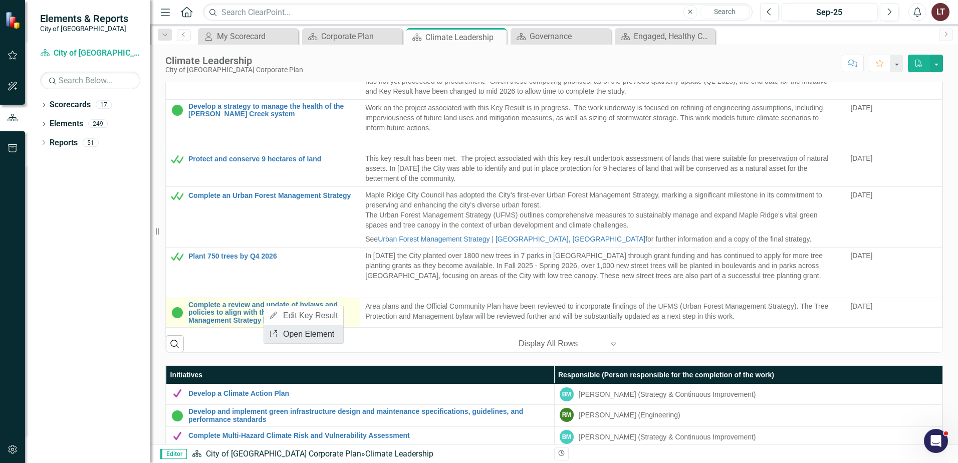
click at [290, 342] on link "Link Open Element" at bounding box center [303, 334] width 79 height 19
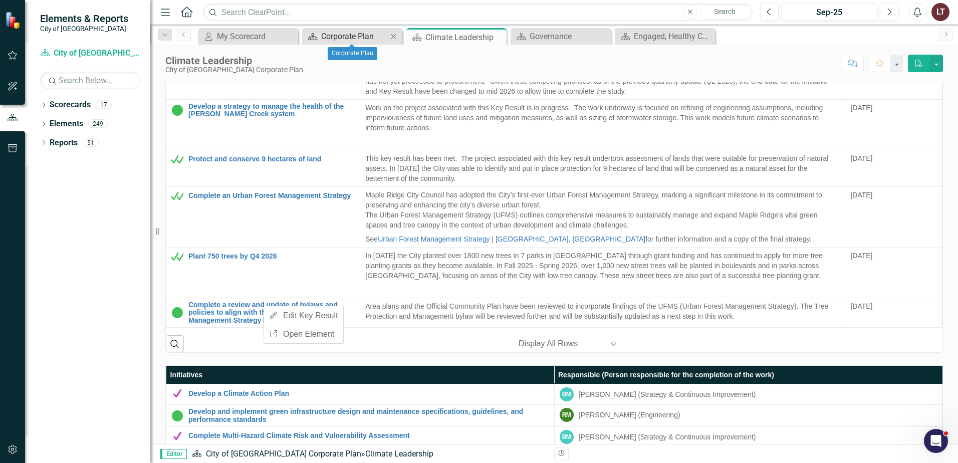
click at [323, 37] on div "Corporate Plan" at bounding box center [354, 36] width 66 height 13
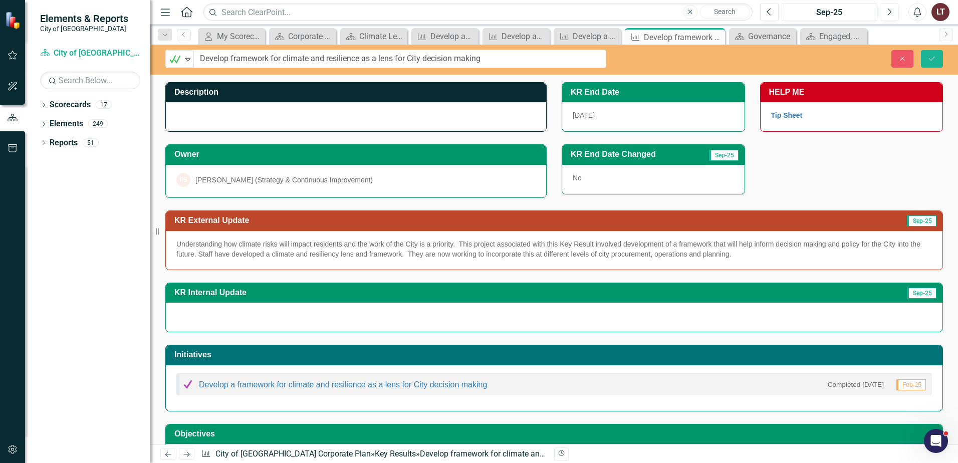
drag, startPoint x: 186, startPoint y: 58, endPoint x: 500, endPoint y: 60, distance: 313.8
drag, startPoint x: 493, startPoint y: 57, endPoint x: 98, endPoint y: 64, distance: 395.0
click at [98, 64] on div "Elements & Reports City of [GEOGRAPHIC_DATA] Scorecard City of [GEOGRAPHIC_DATA…" at bounding box center [479, 231] width 958 height 463
click at [900, 57] on icon "Close" at bounding box center [902, 58] width 9 height 7
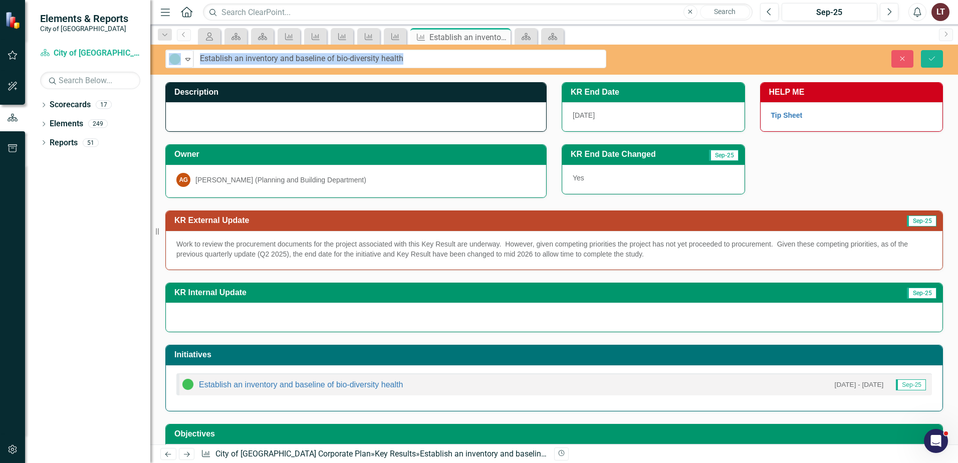
drag, startPoint x: 186, startPoint y: 60, endPoint x: 427, endPoint y: 62, distance: 241.1
drag, startPoint x: 416, startPoint y: 61, endPoint x: 130, endPoint y: 60, distance: 285.7
click at [130, 60] on div "Elements & Reports City of [GEOGRAPHIC_DATA] Scorecard City of [GEOGRAPHIC_DATA…" at bounding box center [479, 231] width 958 height 463
click at [266, 129] on div at bounding box center [356, 116] width 380 height 29
click at [268, 121] on div at bounding box center [356, 116] width 380 height 29
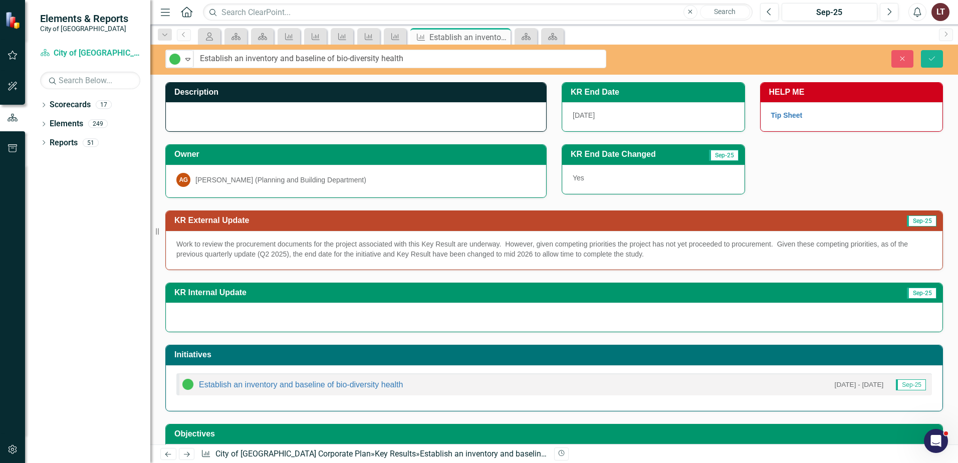
click at [268, 121] on div at bounding box center [356, 116] width 380 height 29
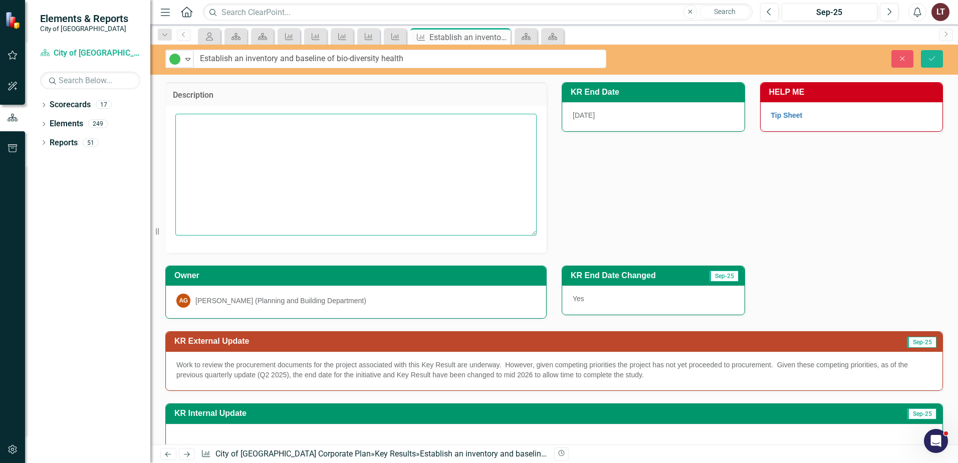
click at [277, 148] on textarea at bounding box center [355, 174] width 361 height 121
paste textarea "By investigating and cataloguing the many natural species that call Maple Ridge…"
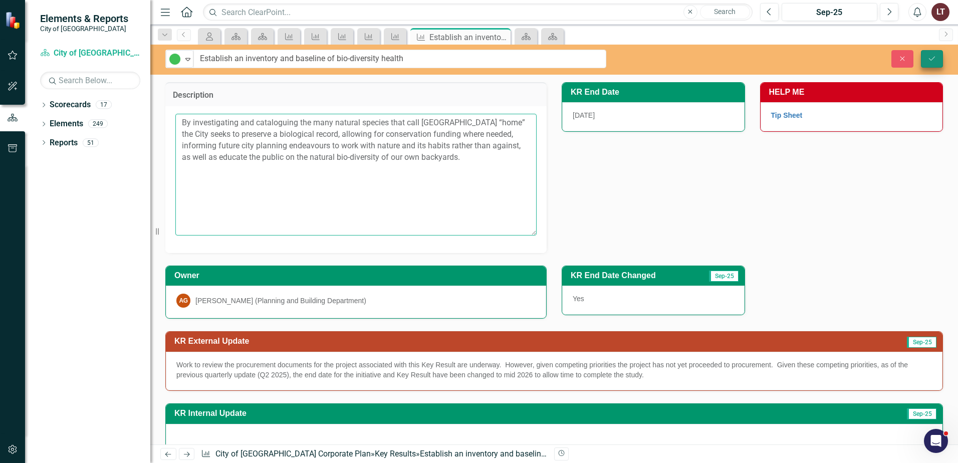
type textarea "By investigating and cataloguing the many natural species that call Maple Ridge…"
click at [942, 57] on button "Save" at bounding box center [932, 59] width 22 height 18
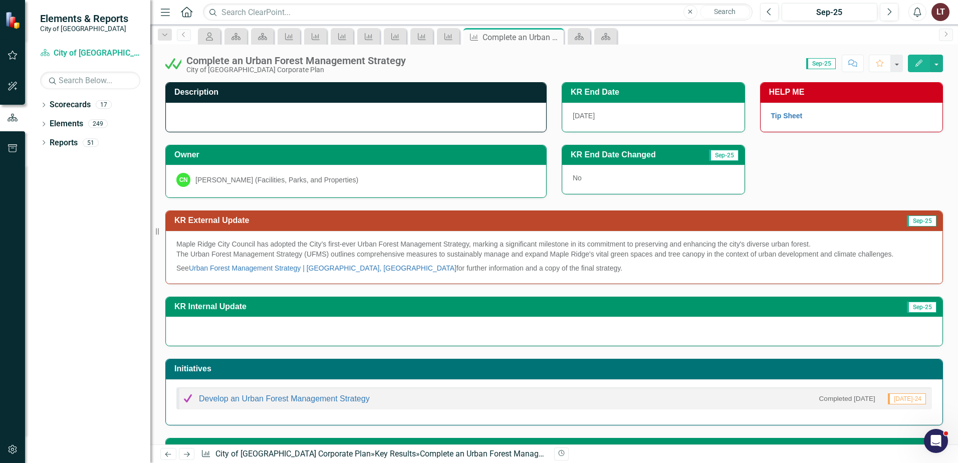
click at [212, 59] on div "Complete an Urban Forest Management Strategy" at bounding box center [296, 60] width 220 height 11
drag, startPoint x: 186, startPoint y: 61, endPoint x: 418, endPoint y: 61, distance: 231.6
click at [418, 61] on div "Complete an Urban Forest Management Strategy City of Maple Ridge Corporate Plan…" at bounding box center [554, 60] width 808 height 30
click at [418, 61] on div "Score: 0.00 Sep-25 Completed Comment Favorite Edit" at bounding box center [677, 63] width 532 height 17
click at [390, 56] on div "Complete an Urban Forest Management Strategy" at bounding box center [296, 60] width 220 height 11
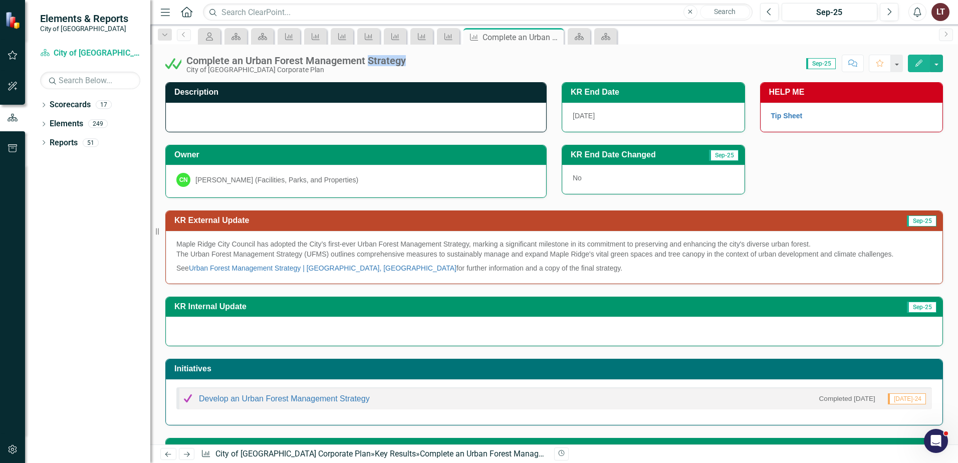
click at [390, 56] on div "Complete an Urban Forest Management Strategy" at bounding box center [296, 60] width 220 height 11
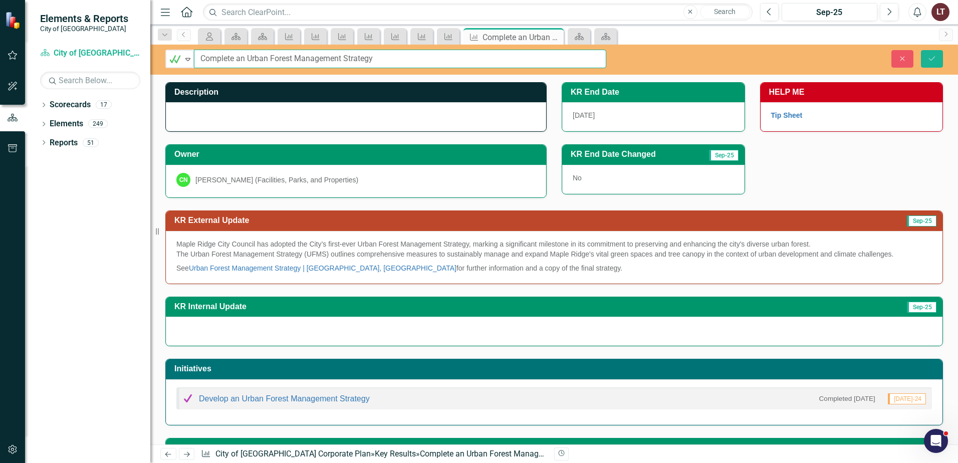
click at [397, 59] on input "Complete an Urban Forest Management Strategy" at bounding box center [400, 59] width 412 height 19
drag, startPoint x: 390, startPoint y: 56, endPoint x: 75, endPoint y: 59, distance: 315.8
click at [75, 59] on div "Elements & Reports City of [GEOGRAPHIC_DATA] Scorecard City of [GEOGRAPHIC_DATA…" at bounding box center [479, 231] width 958 height 463
click at [902, 54] on button "Close" at bounding box center [903, 59] width 22 height 18
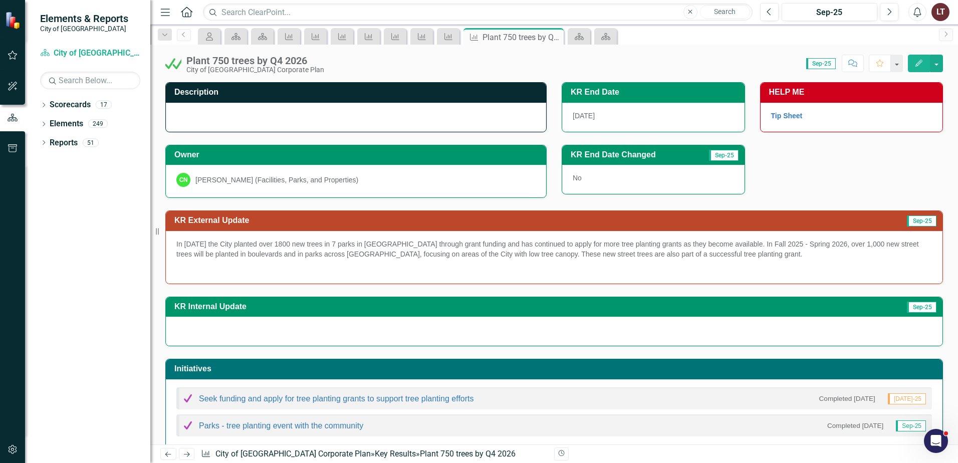
click at [282, 60] on div "Plant 750 trees by Q4 2026" at bounding box center [255, 60] width 138 height 11
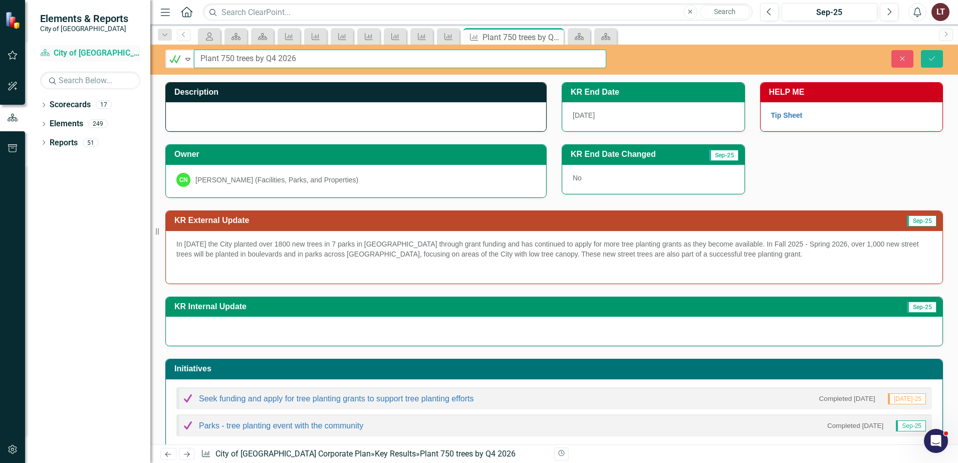
drag, startPoint x: 179, startPoint y: 61, endPoint x: 102, endPoint y: 61, distance: 77.7
click at [102, 61] on div "Elements & Reports City of [GEOGRAPHIC_DATA] Scorecard City of [GEOGRAPHIC_DATA…" at bounding box center [479, 231] width 958 height 463
click at [350, 117] on div at bounding box center [356, 116] width 380 height 29
click at [902, 61] on icon "Close" at bounding box center [902, 58] width 9 height 7
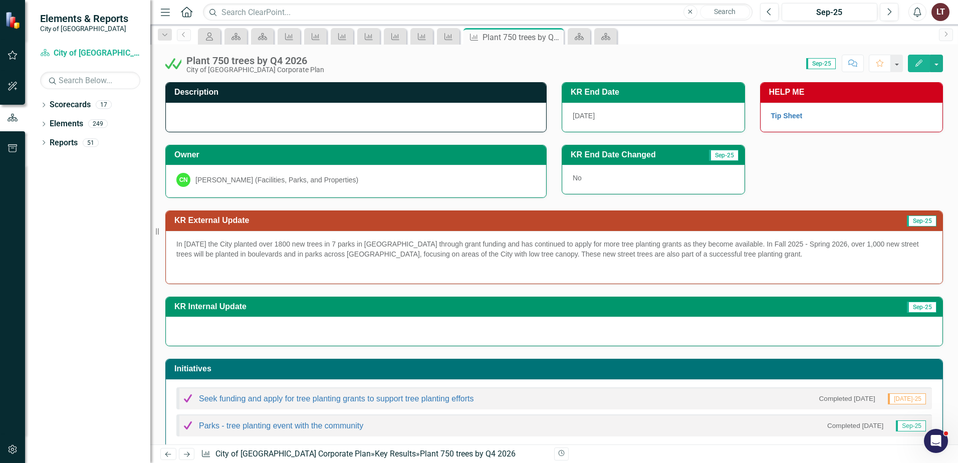
click at [288, 107] on div at bounding box center [356, 117] width 380 height 29
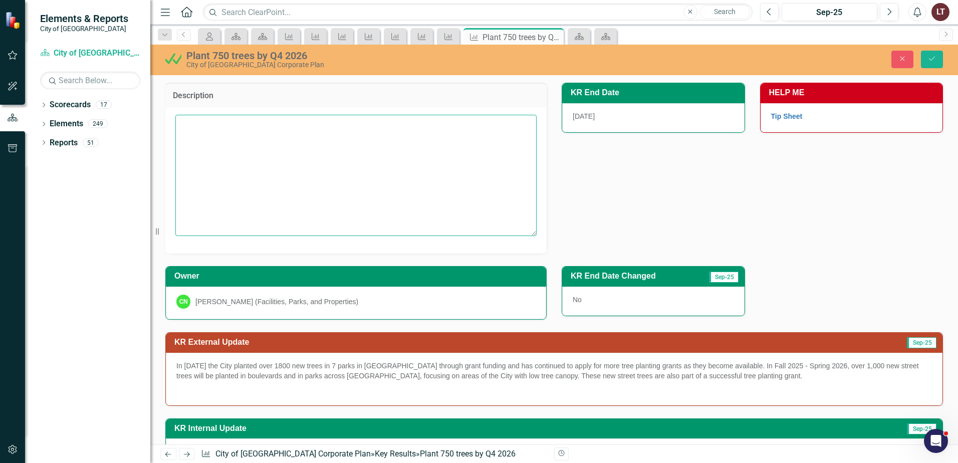
click at [316, 187] on textarea at bounding box center [355, 175] width 361 height 121
click at [269, 162] on textarea at bounding box center [355, 175] width 361 height 121
paste textarea "Trees provide oxygen and shade, as well as natural beauty and wildlife habitats…"
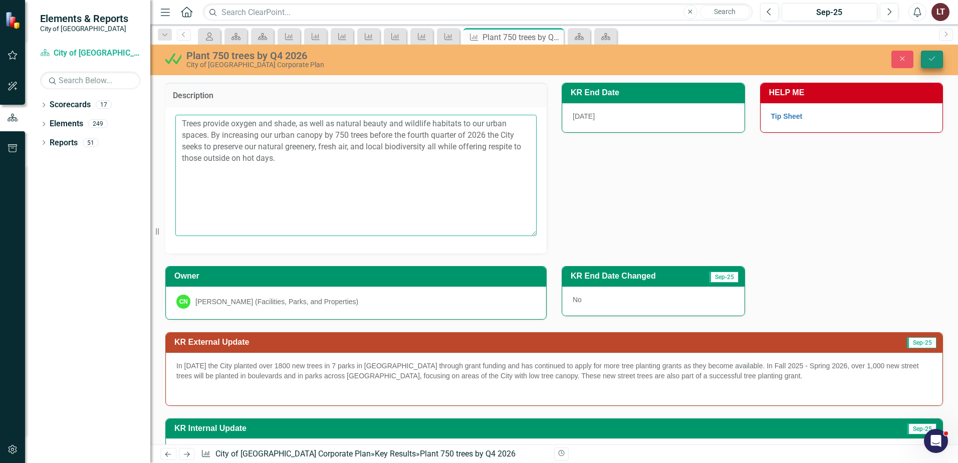
type textarea "Trees provide oxygen and shade, as well as natural beauty and wildlife habitats…"
click at [928, 59] on icon "Save" at bounding box center [932, 58] width 9 height 7
